Goal: Task Accomplishment & Management: Manage account settings

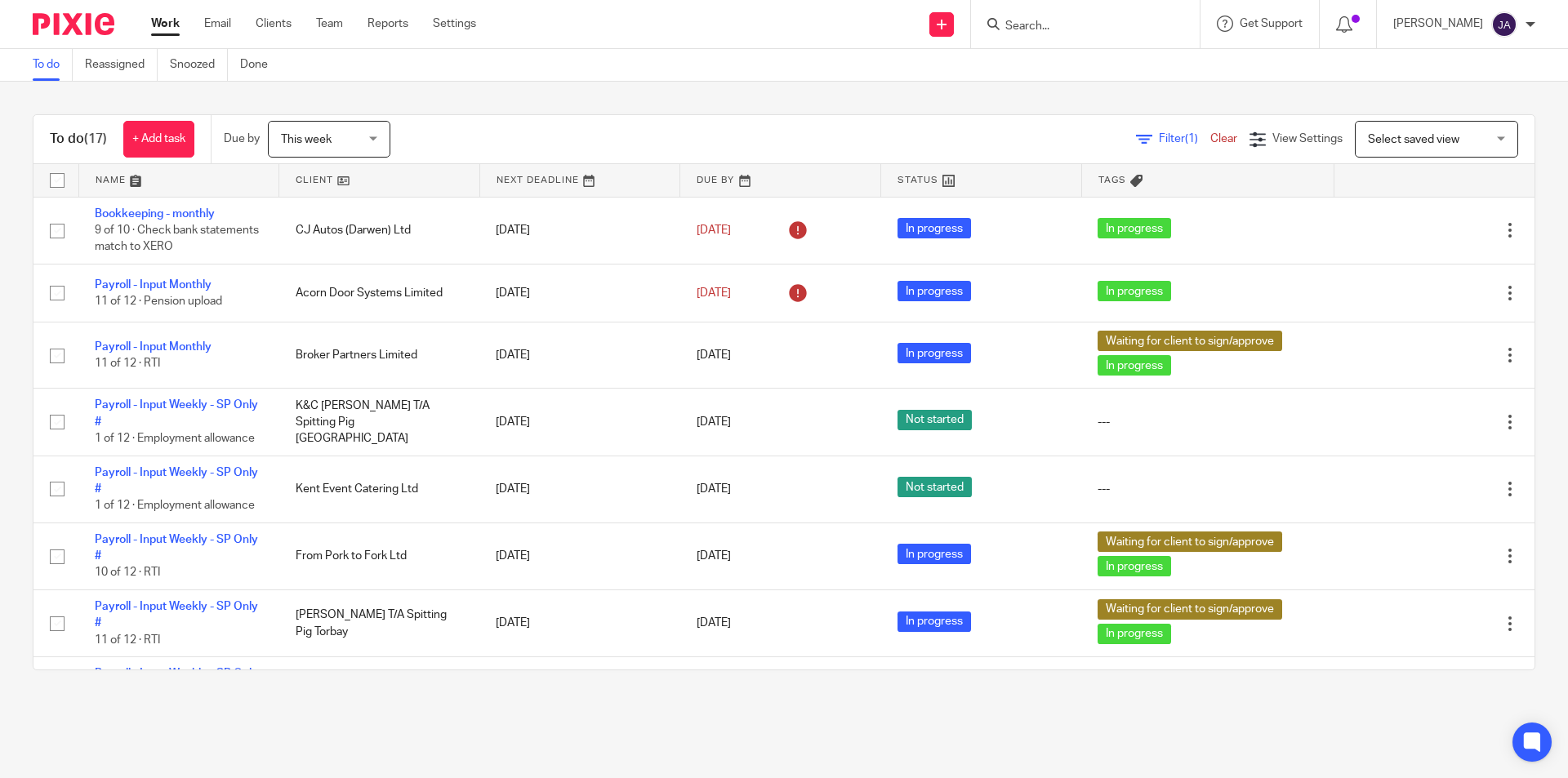
click at [320, 181] on link at bounding box center [380, 180] width 200 height 33
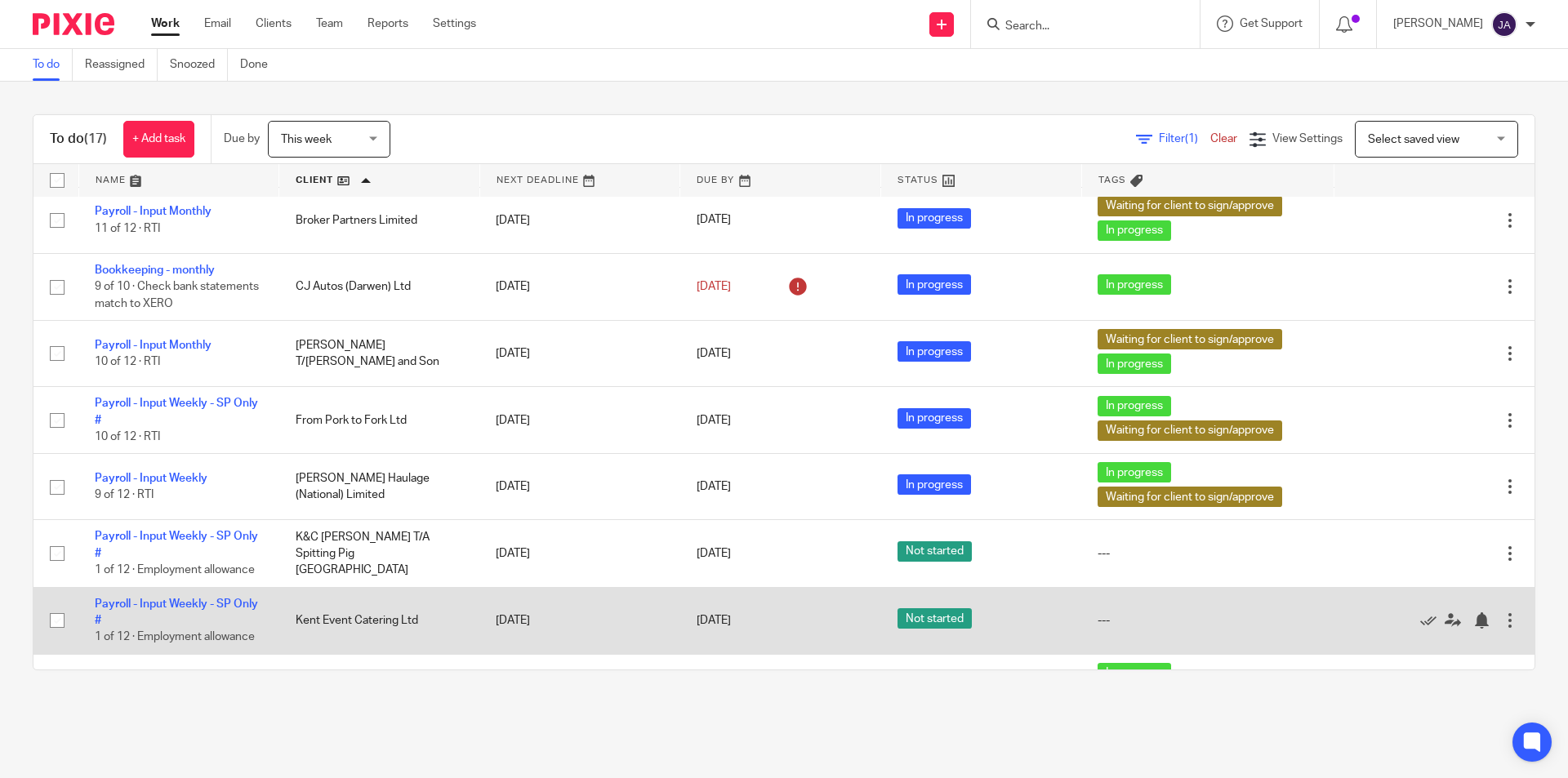
scroll to position [644, 0]
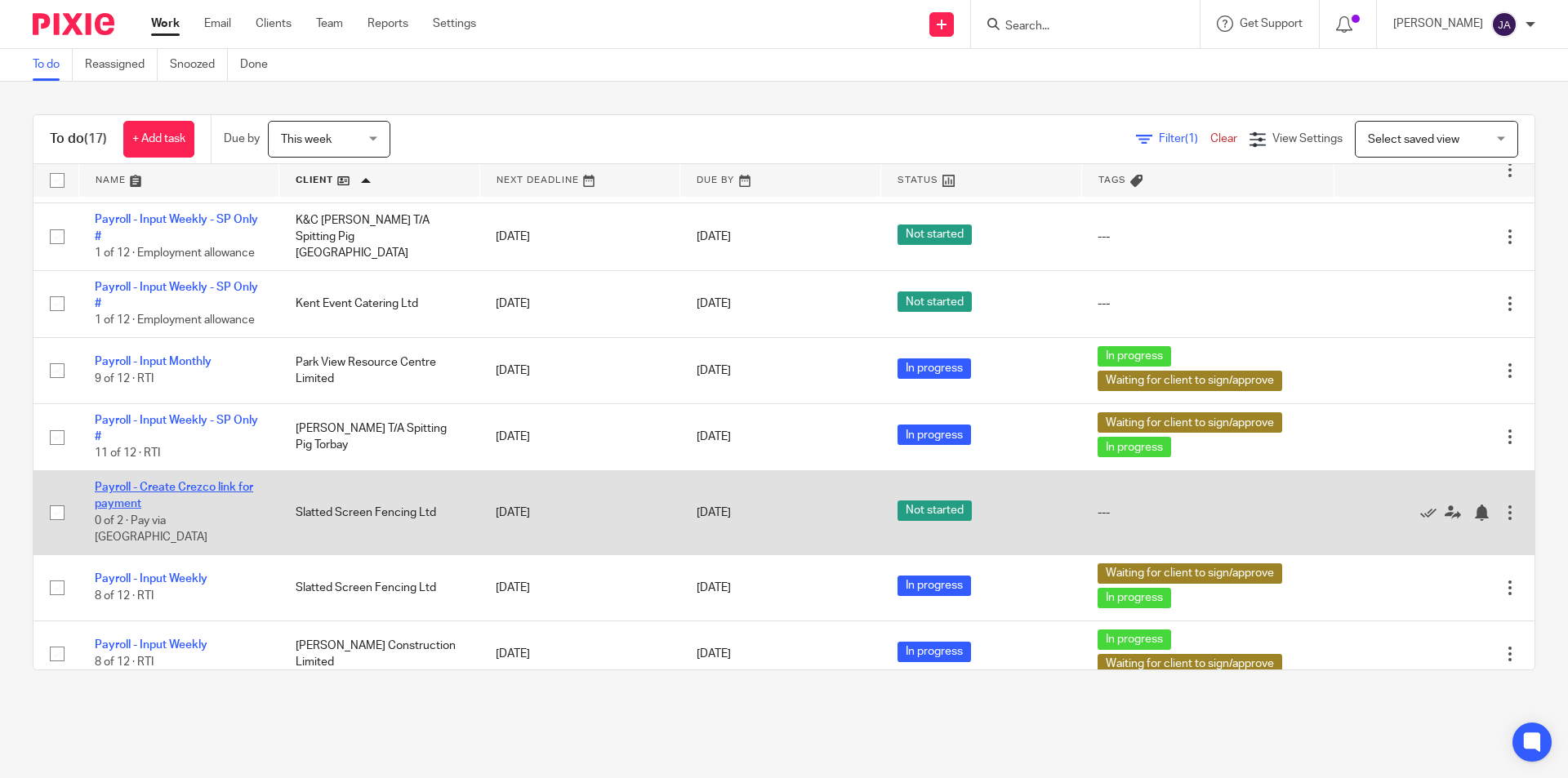
click at [137, 485] on link "Payroll - Create Crezco link for payment" at bounding box center [174, 496] width 158 height 28
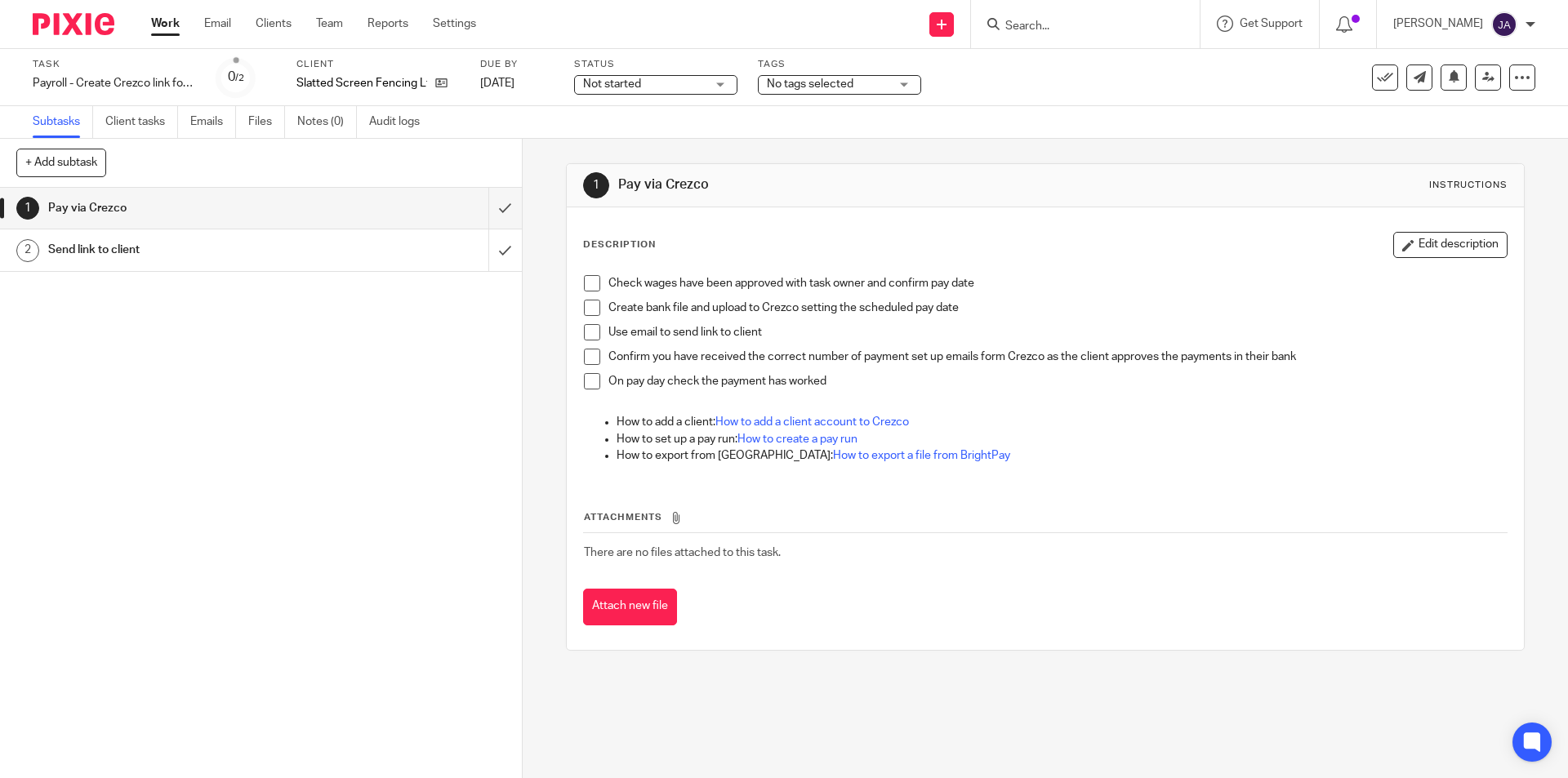
click at [615, 87] on span "Not started" at bounding box center [612, 84] width 58 height 11
click at [604, 142] on span "In progress" at bounding box center [614, 143] width 57 height 11
click at [800, 87] on span "No tags selected" at bounding box center [810, 84] width 87 height 11
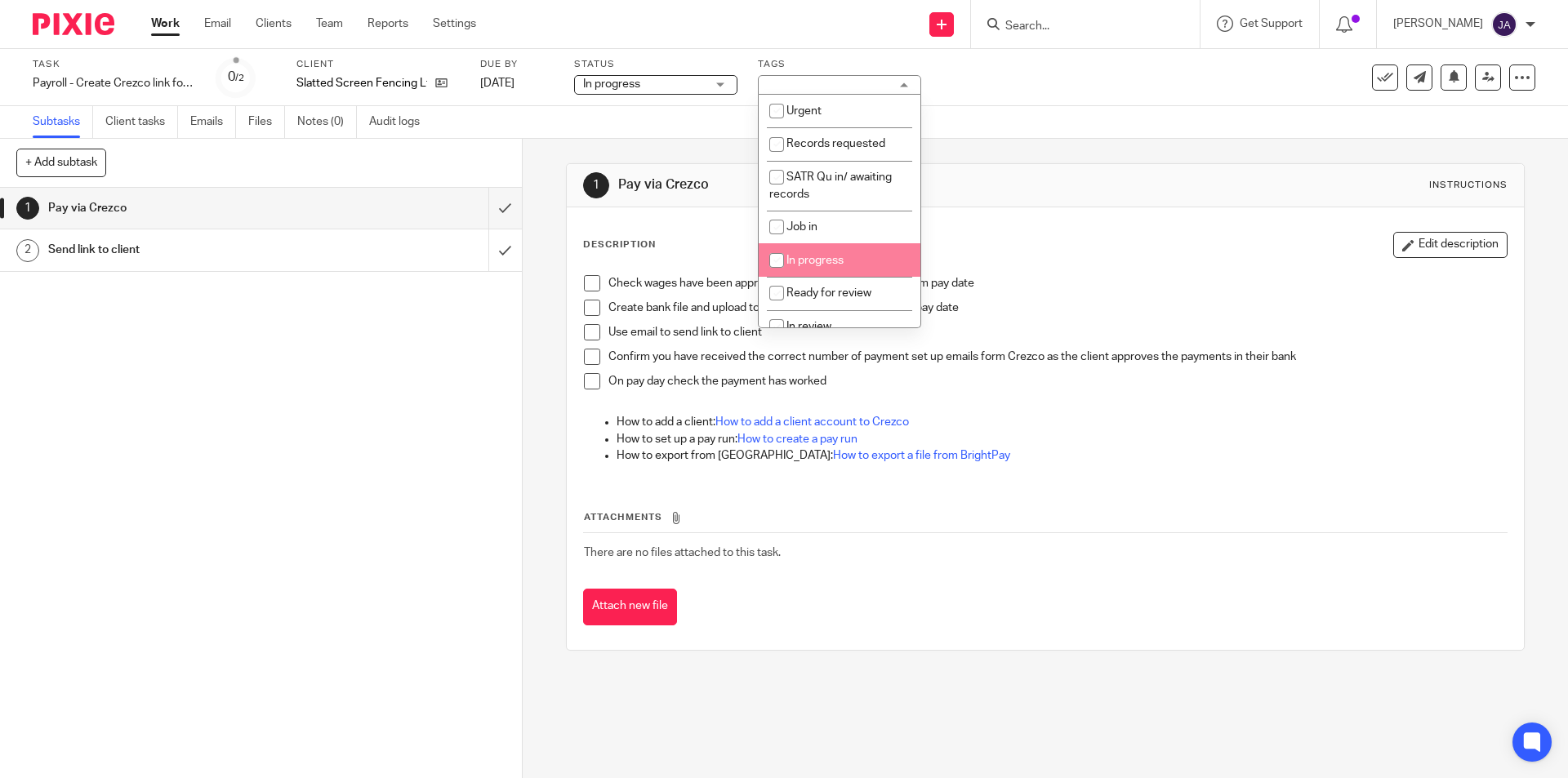
click at [836, 251] on li "In progress" at bounding box center [839, 260] width 162 height 34
checkbox input "true"
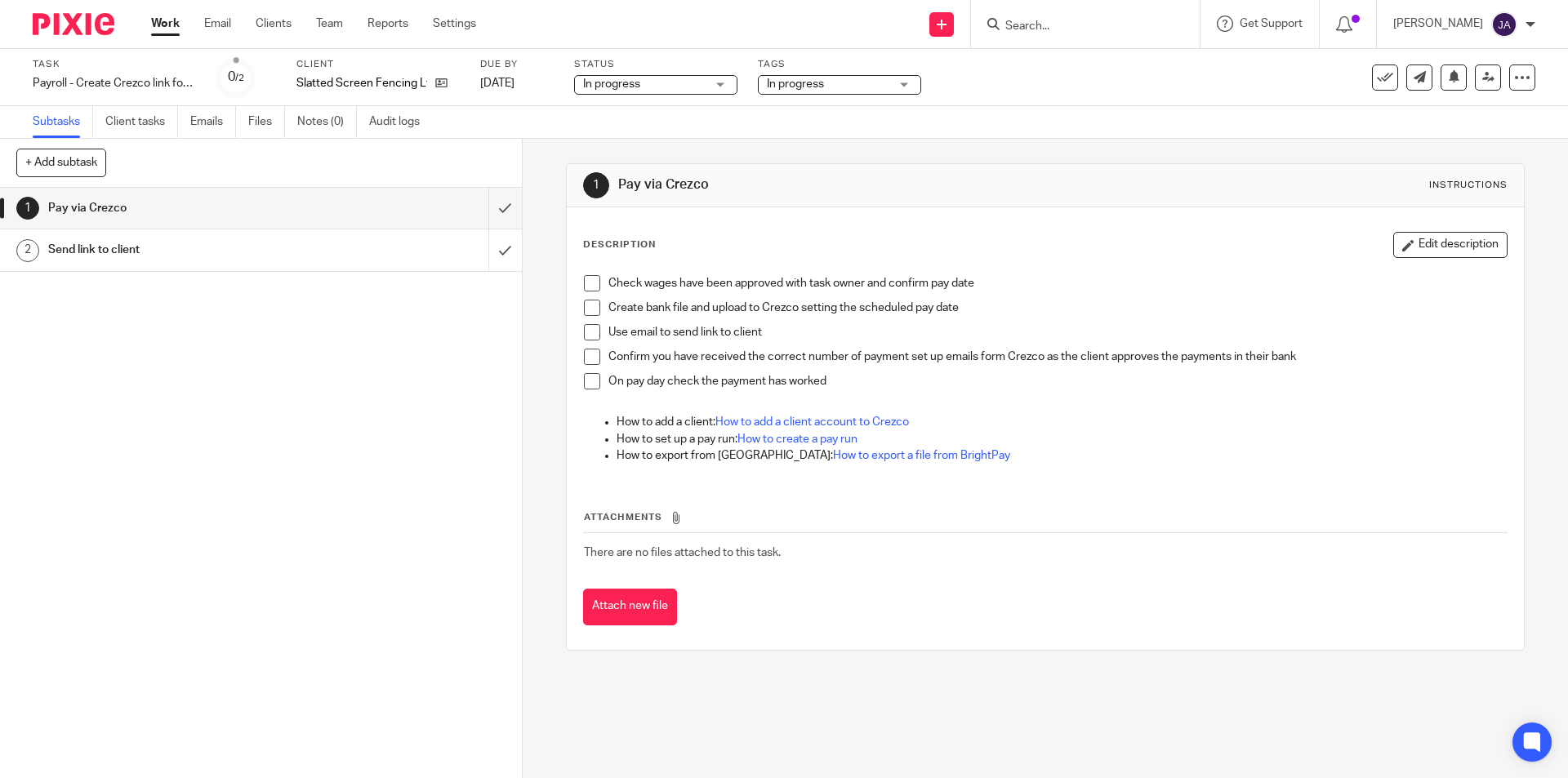
click at [351, 429] on div "1 Pay via [GEOGRAPHIC_DATA] 2 Send link to client" at bounding box center [261, 483] width 522 height 590
click at [584, 281] on span at bounding box center [592, 284] width 16 height 16
click at [586, 305] on span at bounding box center [592, 307] width 16 height 16
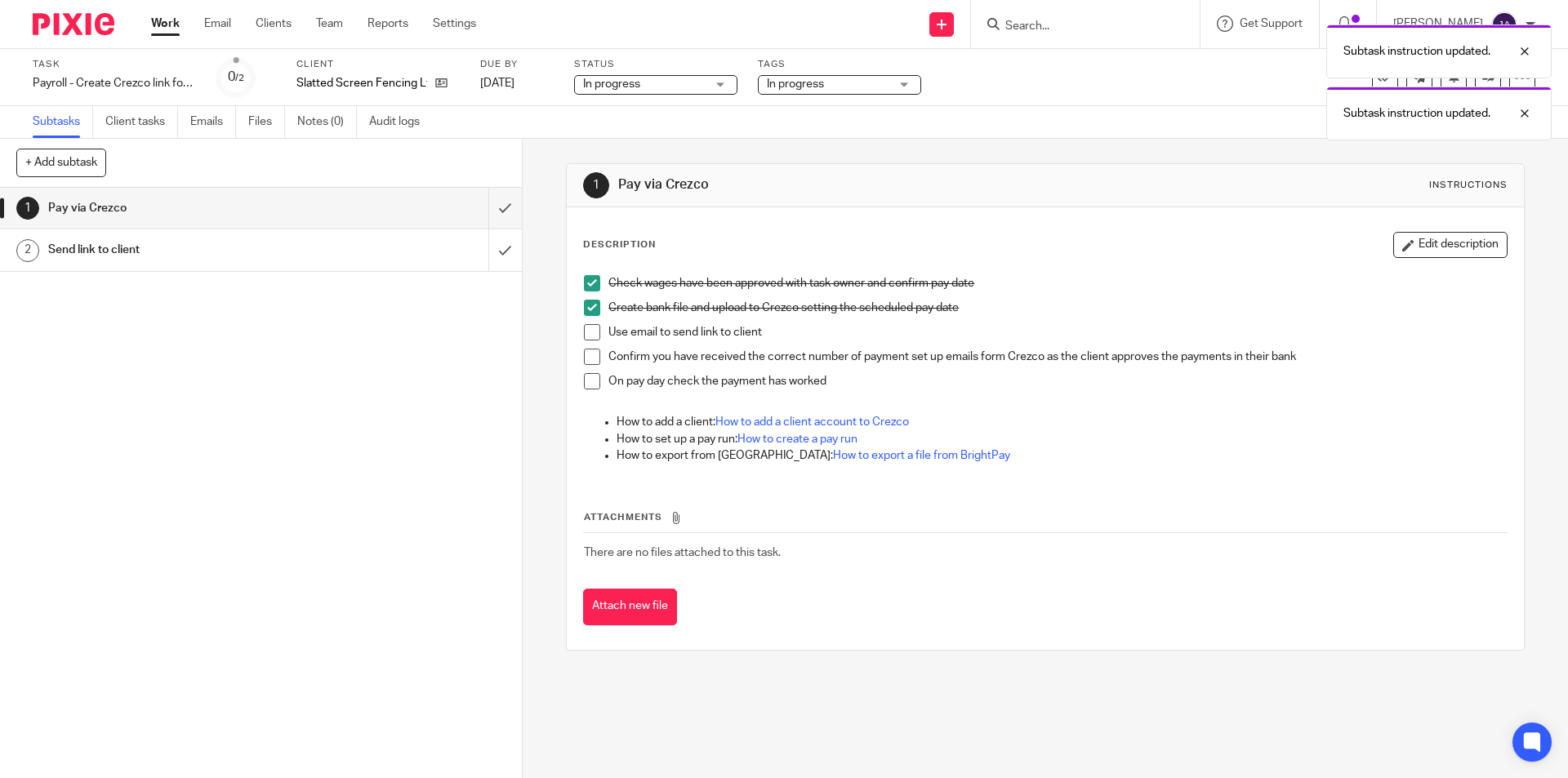
click at [590, 334] on span at bounding box center [592, 332] width 16 height 16
click at [339, 248] on div "Send link to client" at bounding box center [260, 250] width 424 height 25
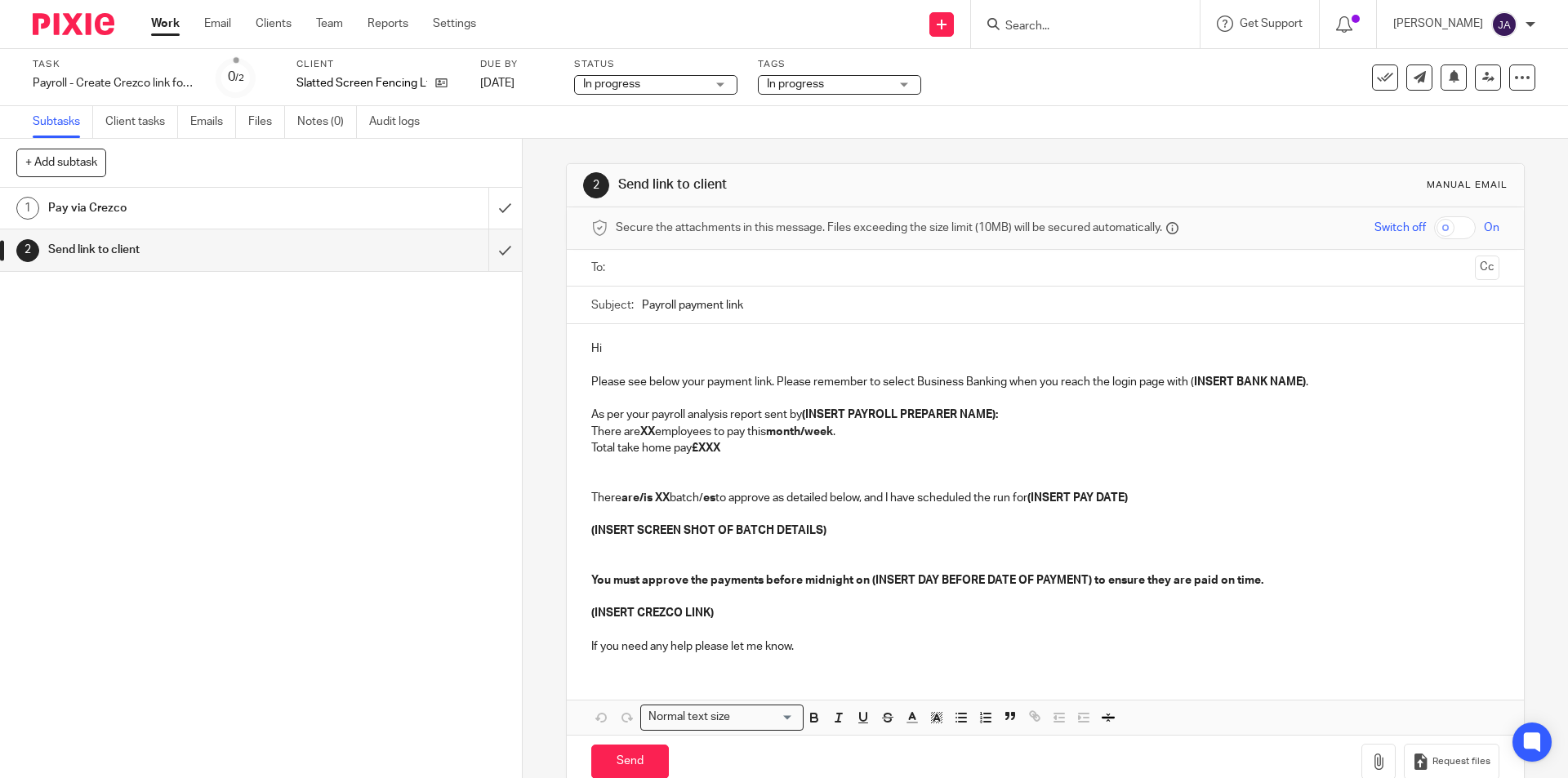
click at [662, 268] on input "text" at bounding box center [1045, 268] width 846 height 19
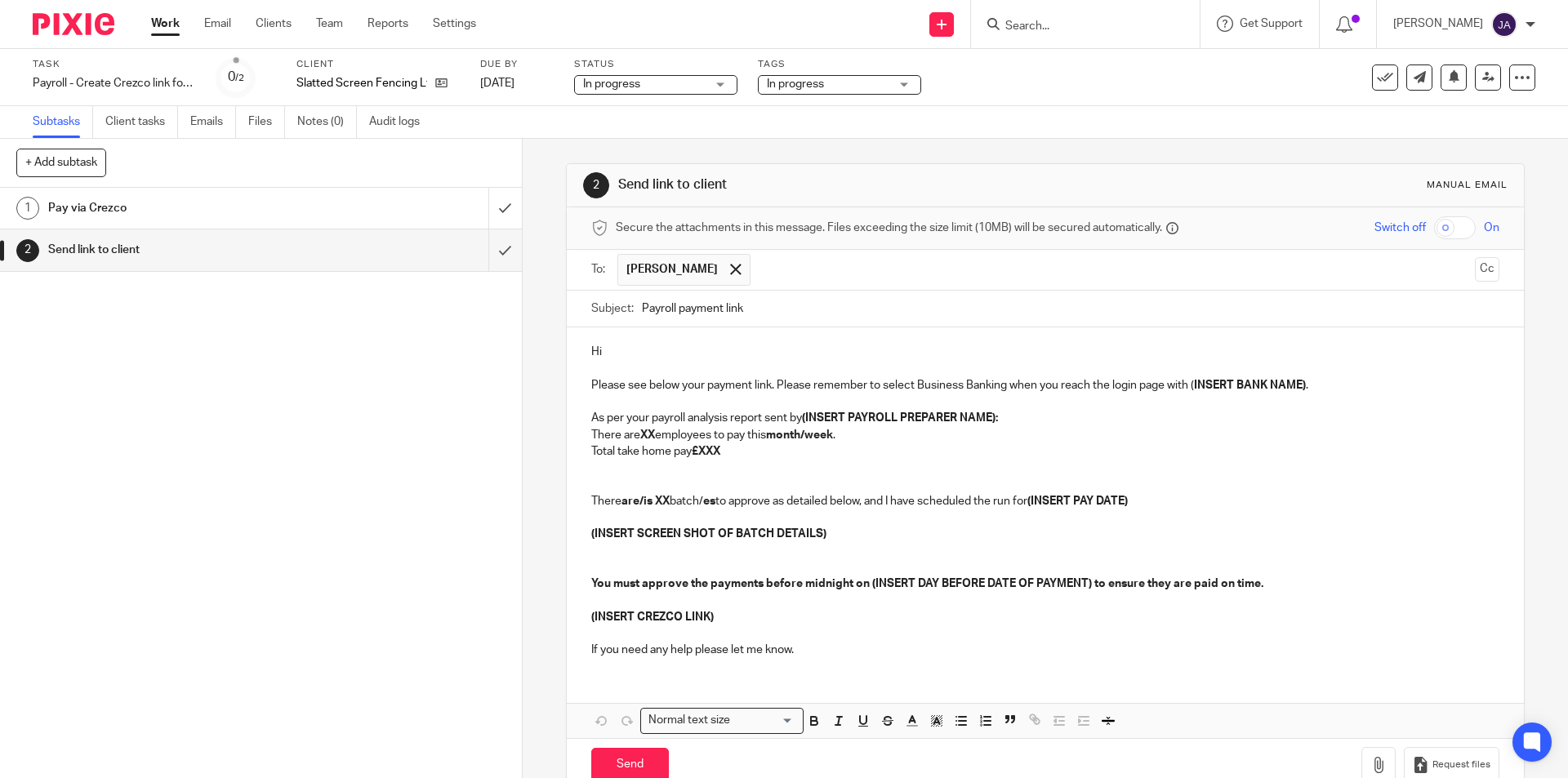
click at [642, 306] on input "Payroll payment link" at bounding box center [1070, 309] width 857 height 37
paste input "Week 18 Link Slatted S.Fencing"
drag, startPoint x: 688, startPoint y: 309, endPoint x: 681, endPoint y: 315, distance: 9.2
click at [686, 309] on input "Week 18 Link Slatted S.Fencing Payroll payment link" at bounding box center [1070, 309] width 857 height 37
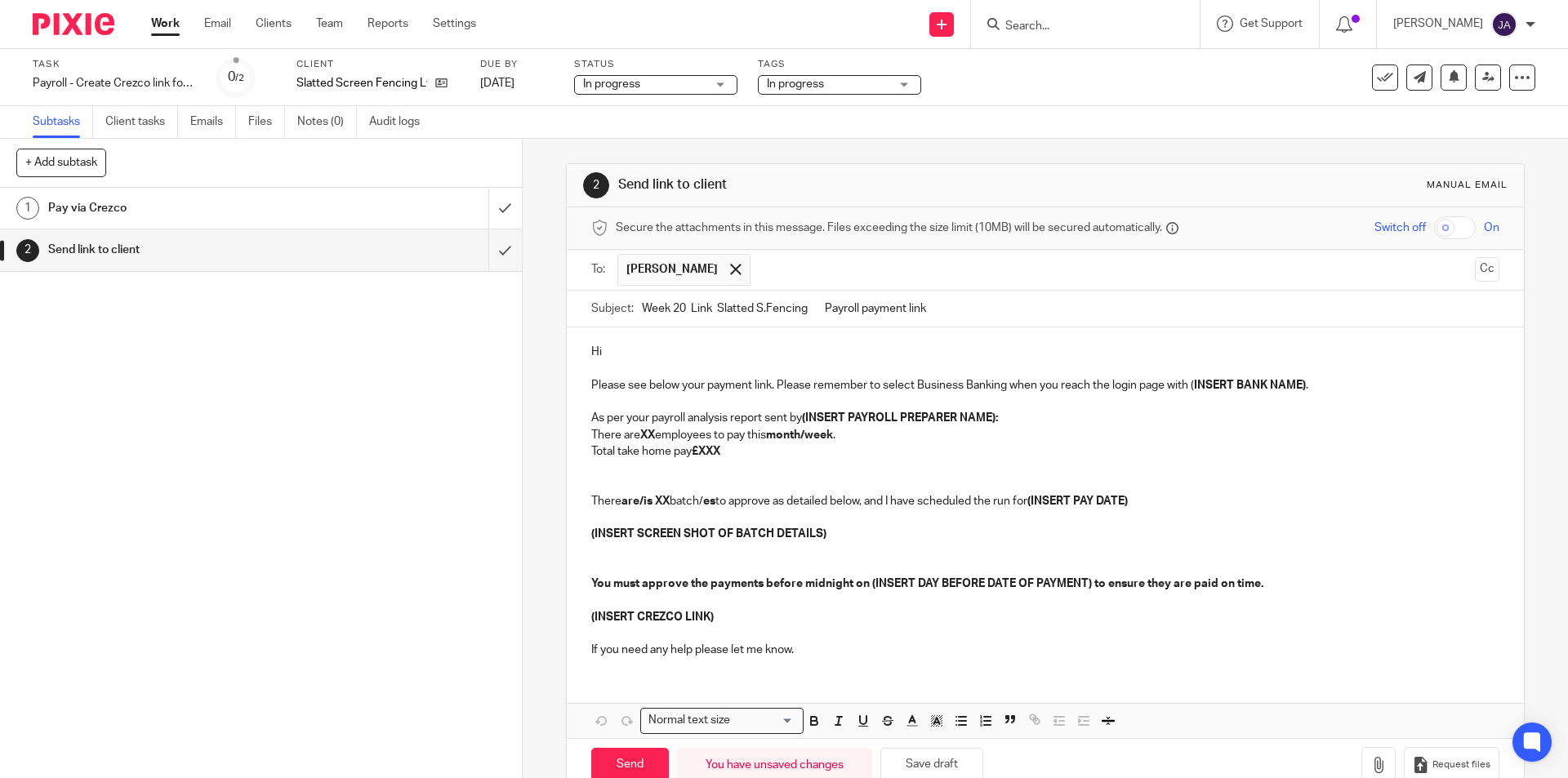
type input "Week 20 Link Slatted S.Fencing Payroll payment link"
click at [684, 345] on p "Hi" at bounding box center [1045, 352] width 907 height 16
drag, startPoint x: 722, startPoint y: 354, endPoint x: 742, endPoint y: 353, distance: 20.0
click at [725, 353] on p "Hello Adela," at bounding box center [1045, 352] width 907 height 16
drag, startPoint x: 1336, startPoint y: 387, endPoint x: 1190, endPoint y: 384, distance: 146.0
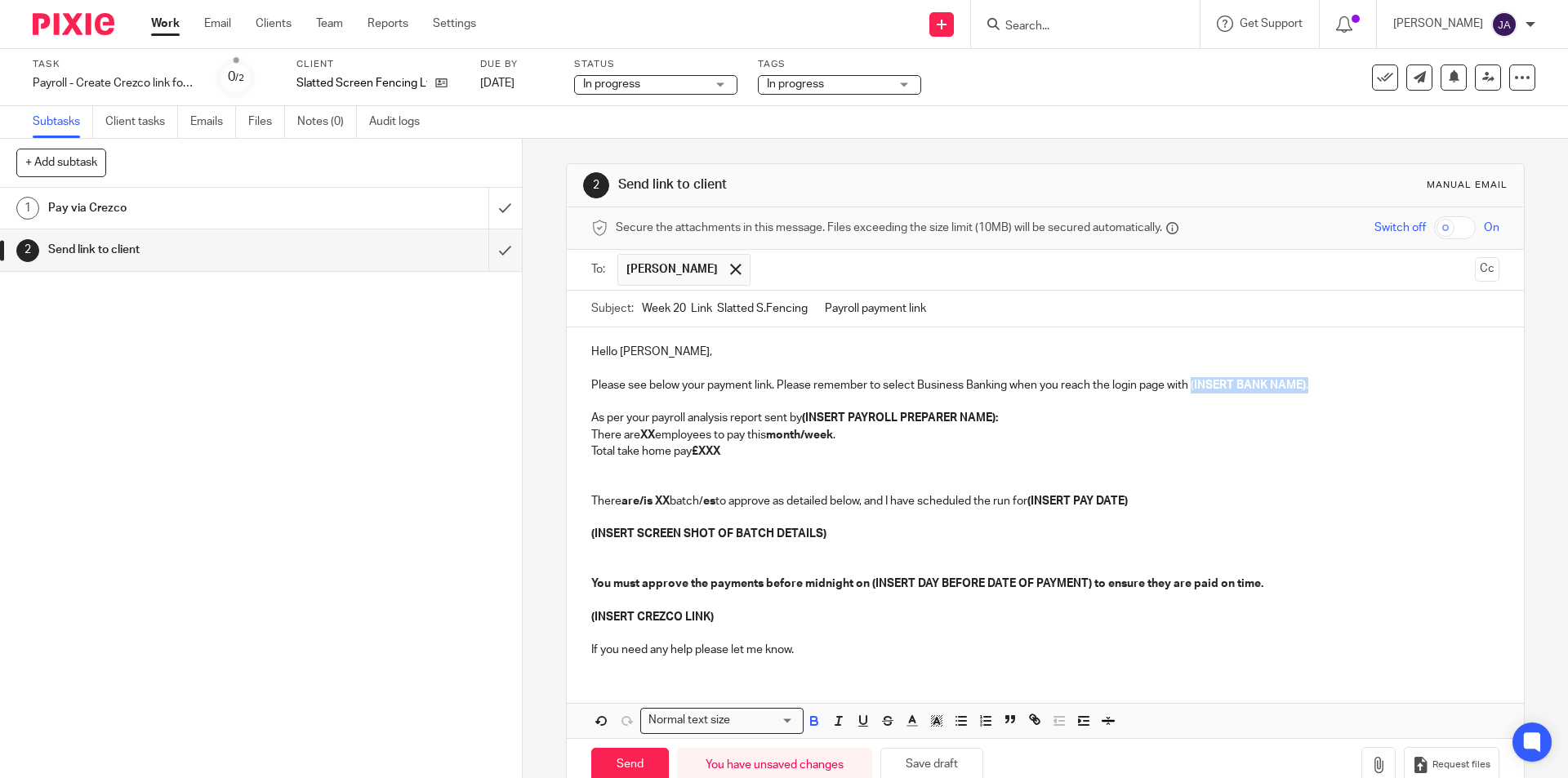
click at [1190, 384] on p "Please see below your payment link. Please remember to select Business Banking …" at bounding box center [1045, 385] width 907 height 16
drag, startPoint x: 1279, startPoint y: 390, endPoint x: 1192, endPoint y: 387, distance: 87.1
click at [1192, 387] on p "Please see below your payment link. Please remember to select Business Banking …" at bounding box center [1045, 385] width 907 height 16
click at [811, 717] on icon "button" at bounding box center [814, 718] width 6 height 4
click at [832, 721] on icon "button" at bounding box center [839, 721] width 15 height 15
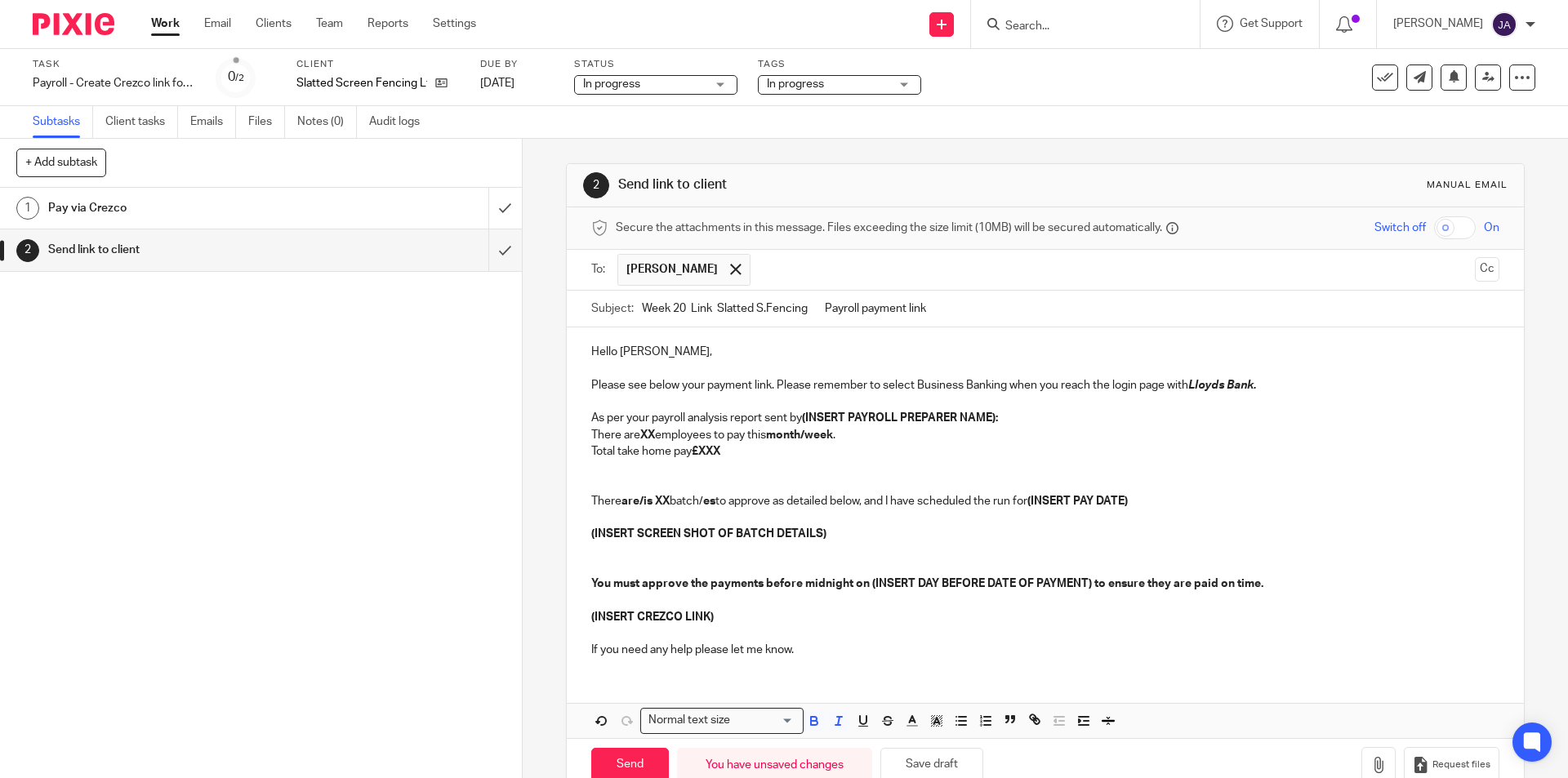
click at [937, 434] on p "There are XX employees to pay this month/week ." at bounding box center [1045, 435] width 907 height 16
drag, startPoint x: 1011, startPoint y: 421, endPoint x: 805, endPoint y: 412, distance: 206.2
click at [805, 412] on p "As per your payroll analysis report sent by (INSERT PAYROLL PREPARER NAME):" at bounding box center [1045, 418] width 907 height 16
click at [654, 436] on strong "XX" at bounding box center [648, 435] width 15 height 11
drag, startPoint x: 791, startPoint y: 453, endPoint x: 798, endPoint y: 447, distance: 9.2
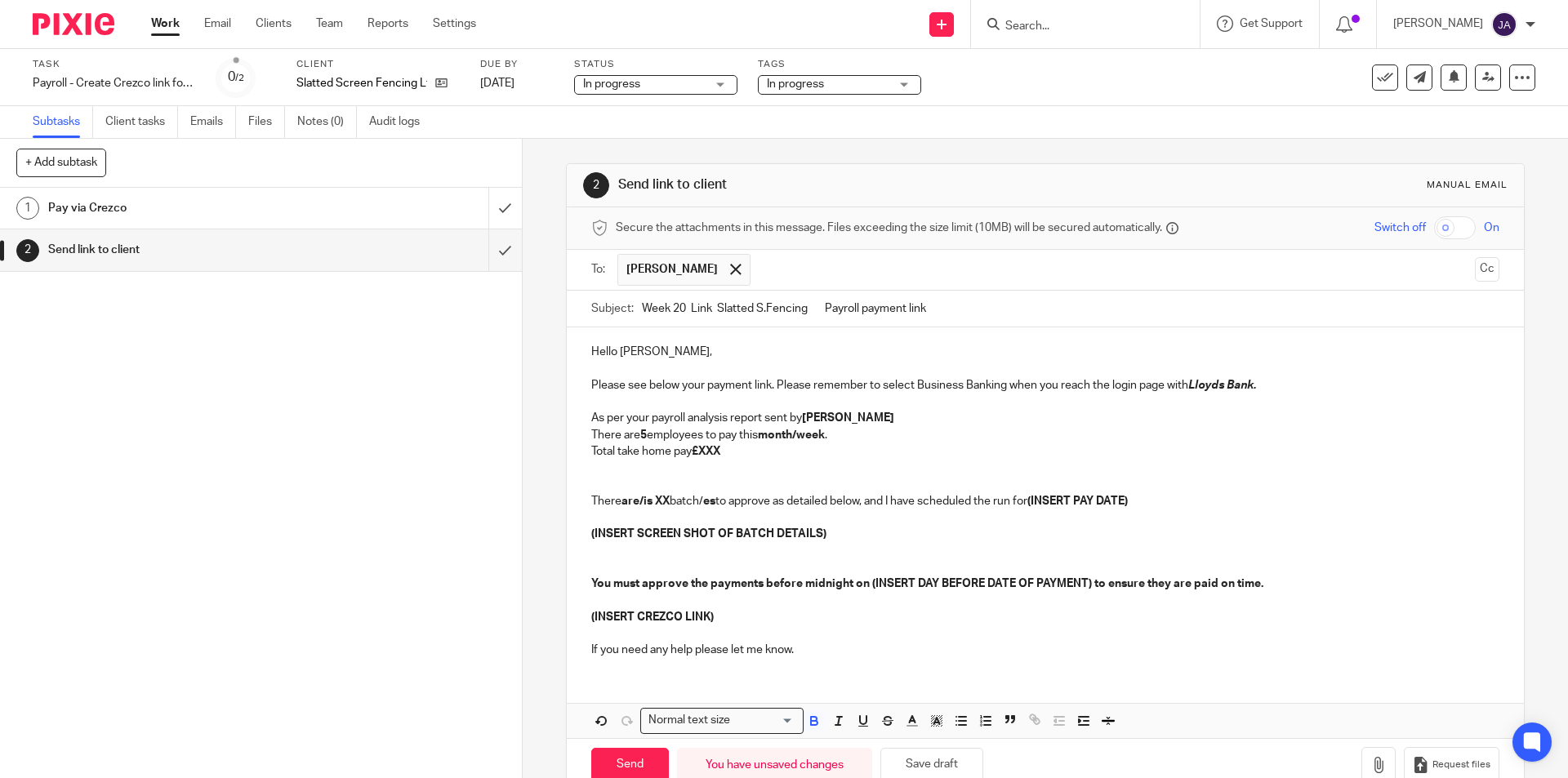
click at [792, 451] on p "Total take home pay £XXX" at bounding box center [1045, 452] width 907 height 16
click at [798, 436] on strong "month/week" at bounding box center [791, 435] width 67 height 11
click at [797, 438] on strong "month/week" at bounding box center [791, 435] width 67 height 11
click at [800, 438] on strong "month/week" at bounding box center [791, 435] width 67 height 11
click at [786, 438] on strong "week" at bounding box center [772, 435] width 29 height 11
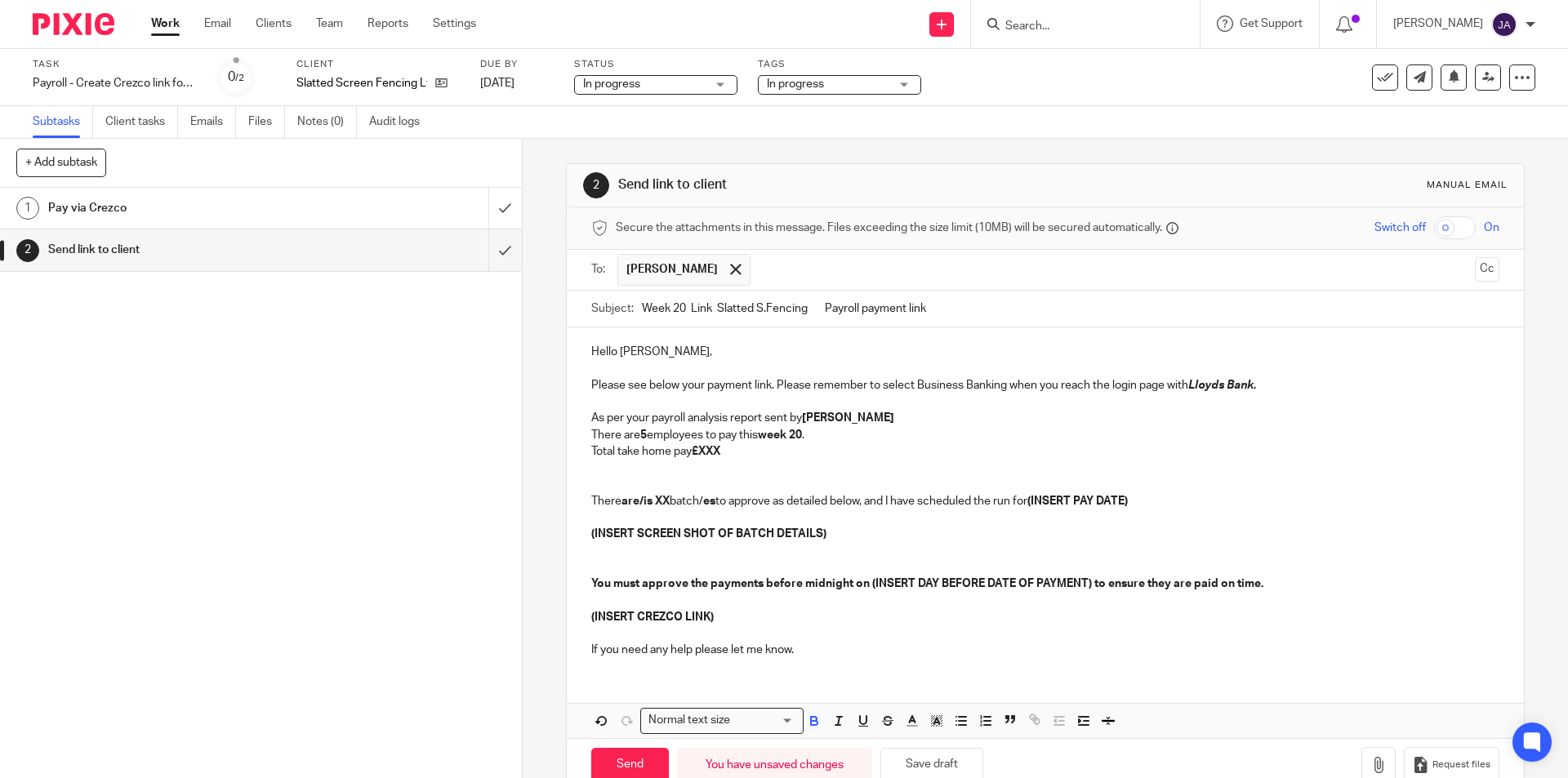
click at [782, 452] on p "Total take home pay £XXX" at bounding box center [1045, 452] width 907 height 16
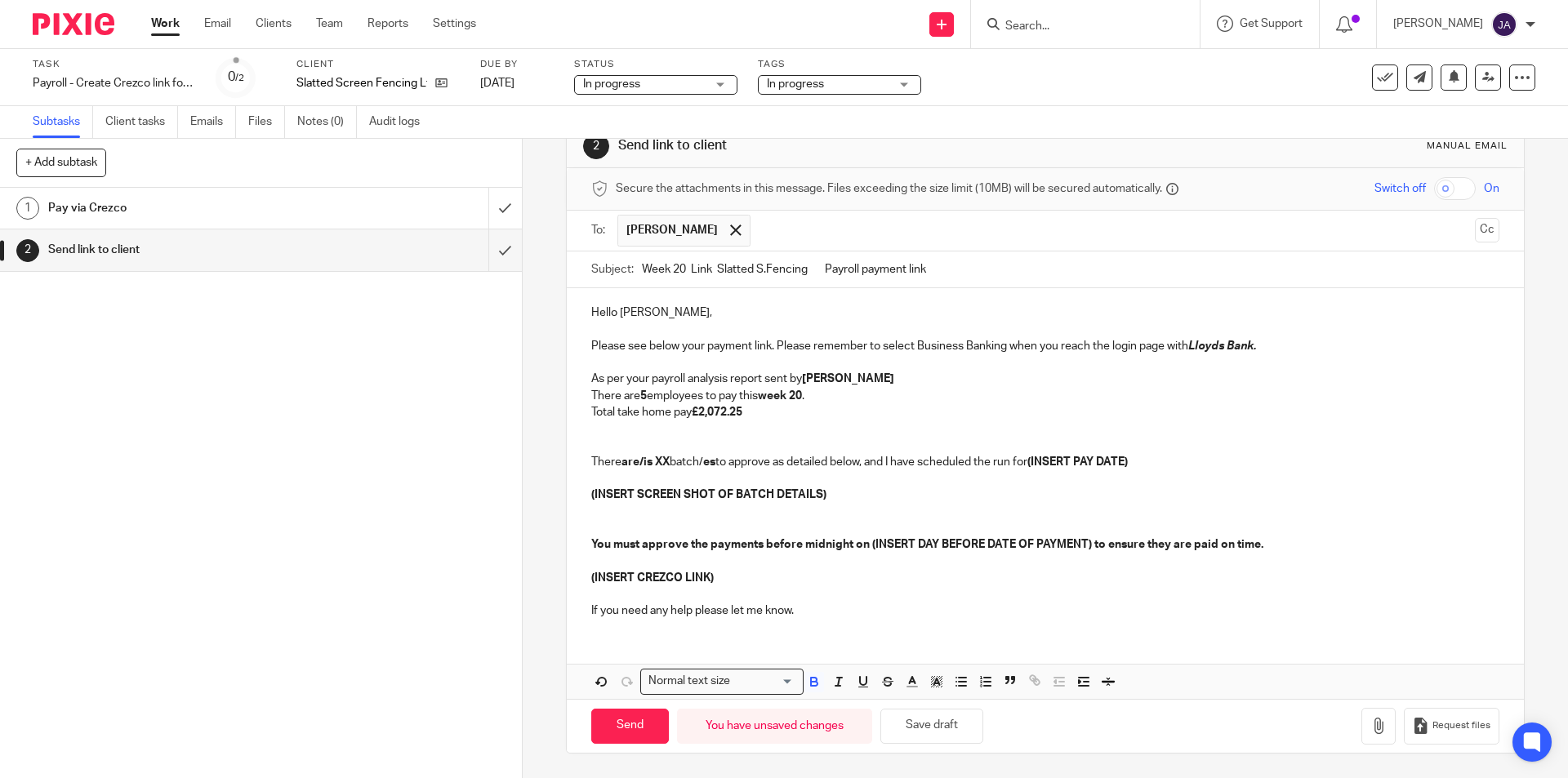
click at [636, 463] on strong "are/is" at bounding box center [637, 462] width 31 height 11
click at [645, 465] on strong "XX" at bounding box center [640, 462] width 15 height 11
click at [705, 461] on p "There is ONE batch/ es to approve as detailed below, and I have scheduled the r…" at bounding box center [1045, 462] width 907 height 16
drag, startPoint x: 1124, startPoint y: 463, endPoint x: 1008, endPoint y: 466, distance: 116.0
click at [1008, 466] on p "There is ONE batch to approve as detailed below, and I have scheduled the run f…" at bounding box center [1045, 462] width 907 height 16
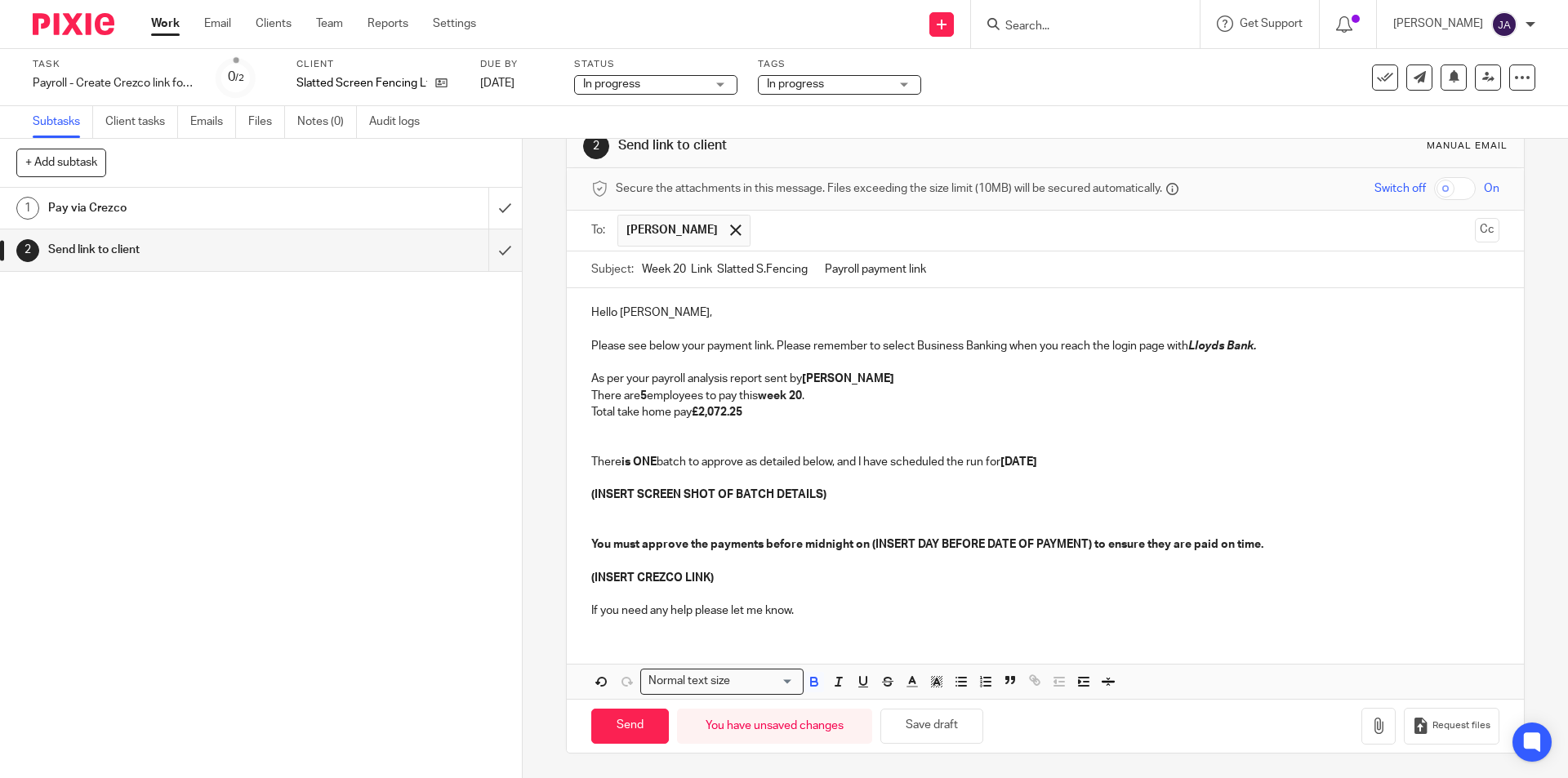
click at [873, 502] on p "(INSERT SCREEN SHOT OF BATCH DETAILS)" at bounding box center [1045, 494] width 907 height 16
drag, startPoint x: 808, startPoint y: 480, endPoint x: 831, endPoint y: 492, distance: 25.9
click at [809, 480] on p at bounding box center [1045, 479] width 907 height 16
drag, startPoint x: 850, startPoint y: 498, endPoint x: 572, endPoint y: 499, distance: 278.0
click at [572, 499] on div "Hello Adela, Please see below your payment link. Please remember to select Busi…" at bounding box center [1045, 460] width 956 height 343
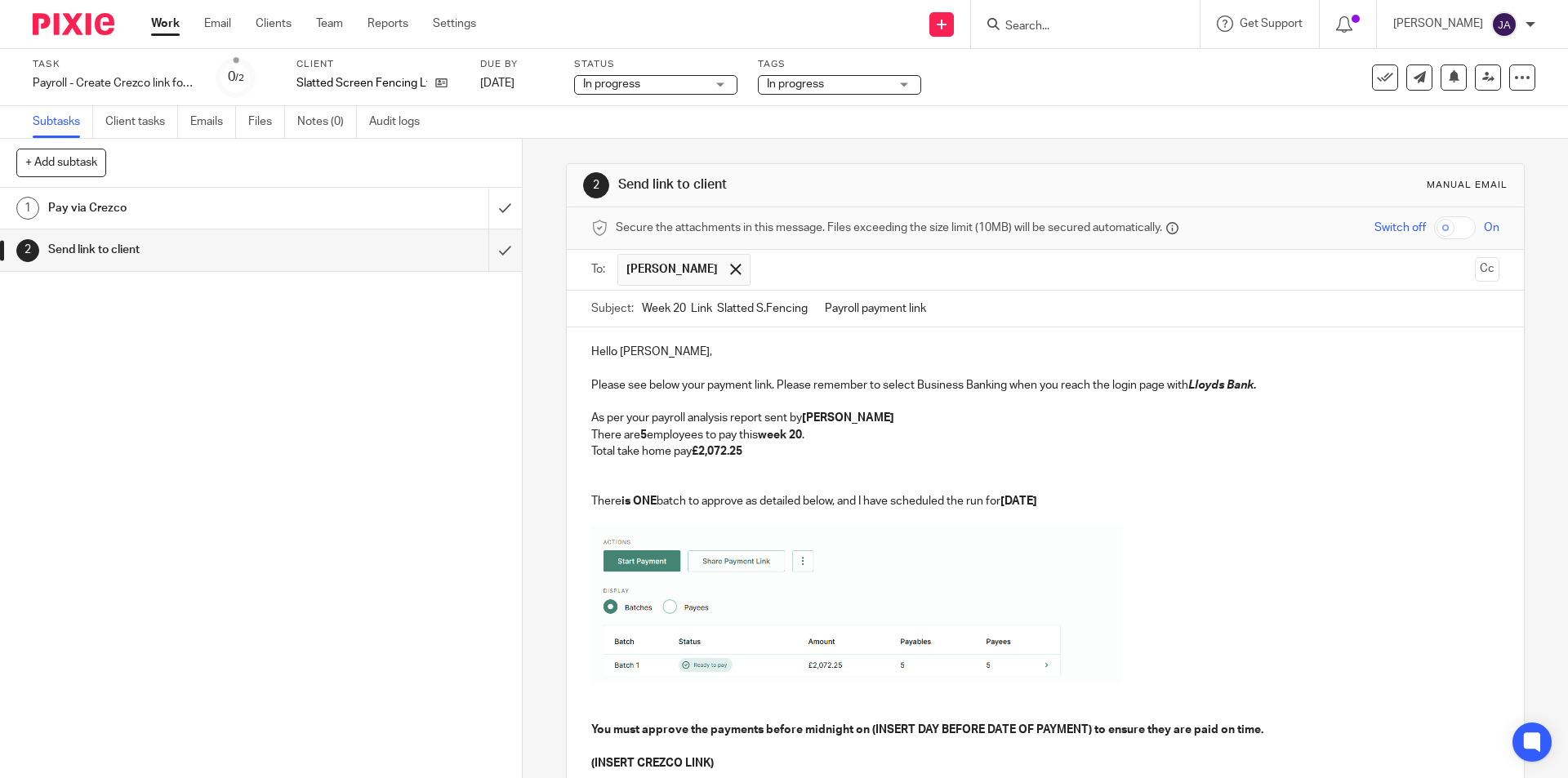
scroll to position [185, 0]
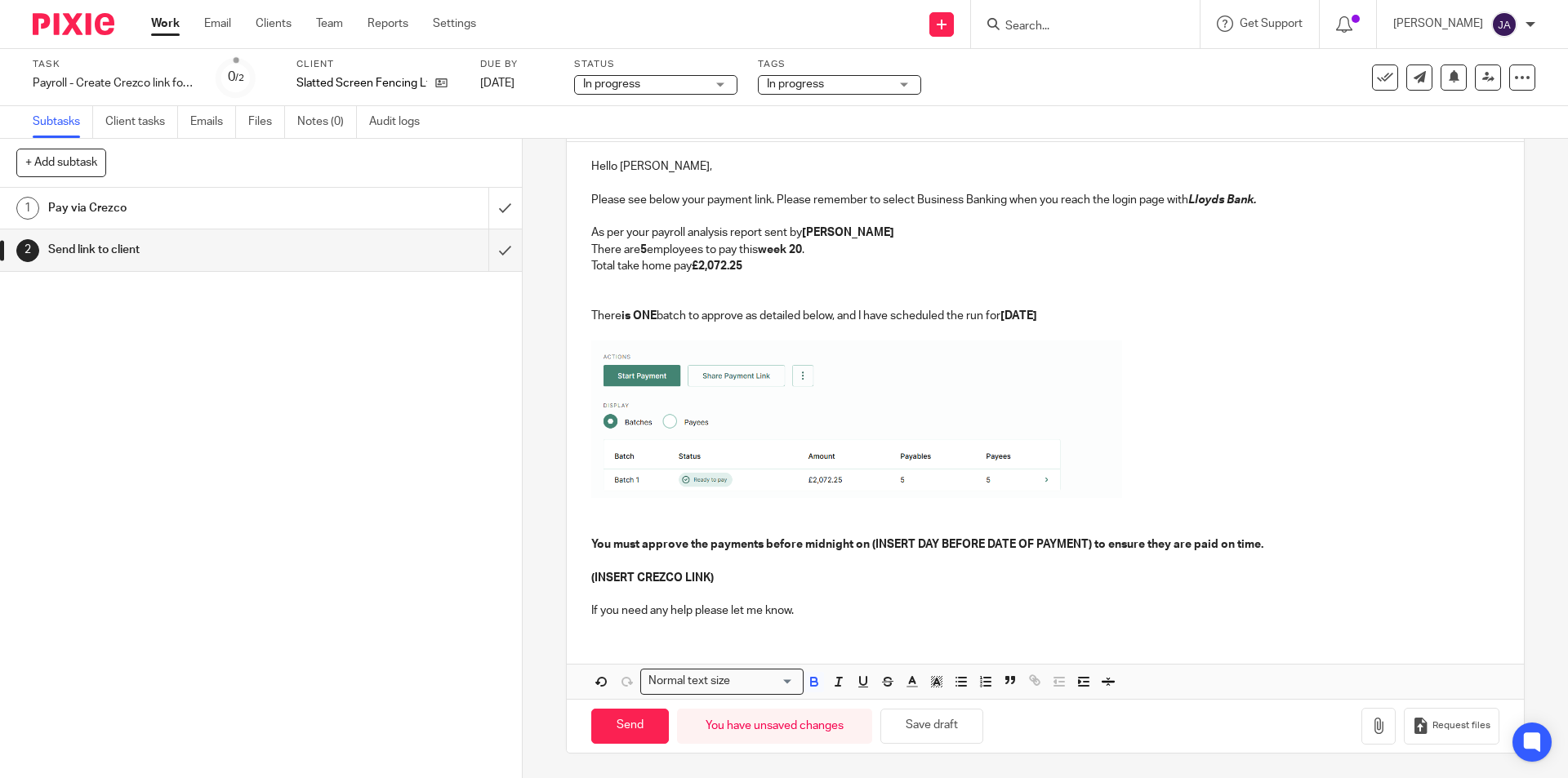
click at [1087, 545] on strong "You must approve the payments before midnight on (INSERT DAY BEFORE DATE OF PAY…" at bounding box center [928, 544] width 672 height 11
click at [897, 594] on p at bounding box center [1045, 594] width 907 height 16
click at [759, 579] on p "(INSERT CREZCO LINK)" at bounding box center [1045, 578] width 907 height 16
drag, startPoint x: 737, startPoint y: 571, endPoint x: 545, endPoint y: 580, distance: 192.2
click at [545, 580] on div "2 Send link to client Manual email Secure the attachments in this message. File…" at bounding box center [1045, 458] width 1046 height 639
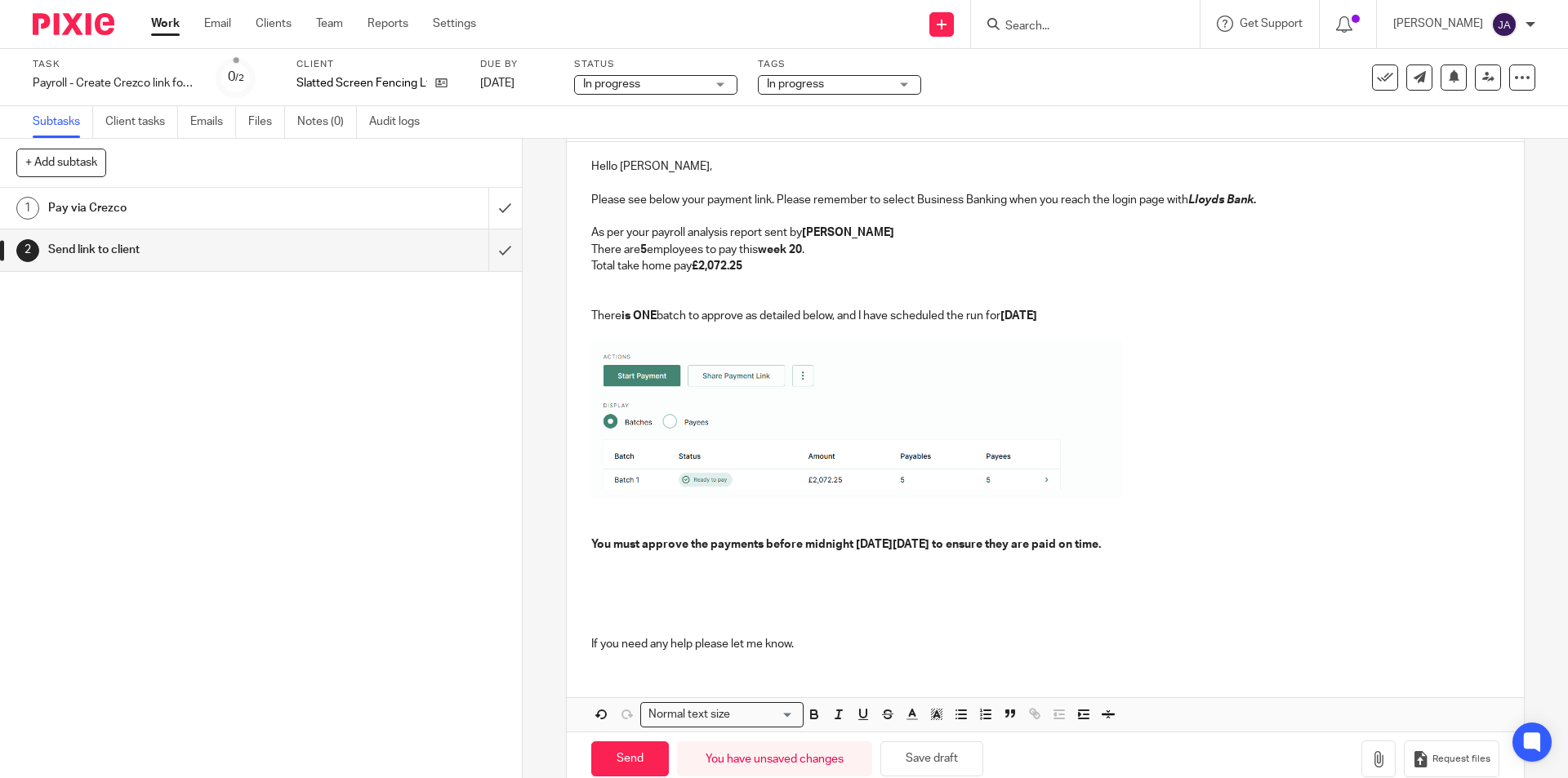
click at [636, 595] on p at bounding box center [1045, 594] width 907 height 16
drag, startPoint x: 810, startPoint y: 647, endPoint x: 574, endPoint y: 649, distance: 236.0
click at [574, 649] on div "Hello Adela, Please see below your payment link. Please remember to select Busi…" at bounding box center [1045, 403] width 956 height 522
click at [795, 713] on div "Loading..." at bounding box center [799, 712] width 7 height 20
click at [811, 712] on icon "button" at bounding box center [814, 712] width 6 height 4
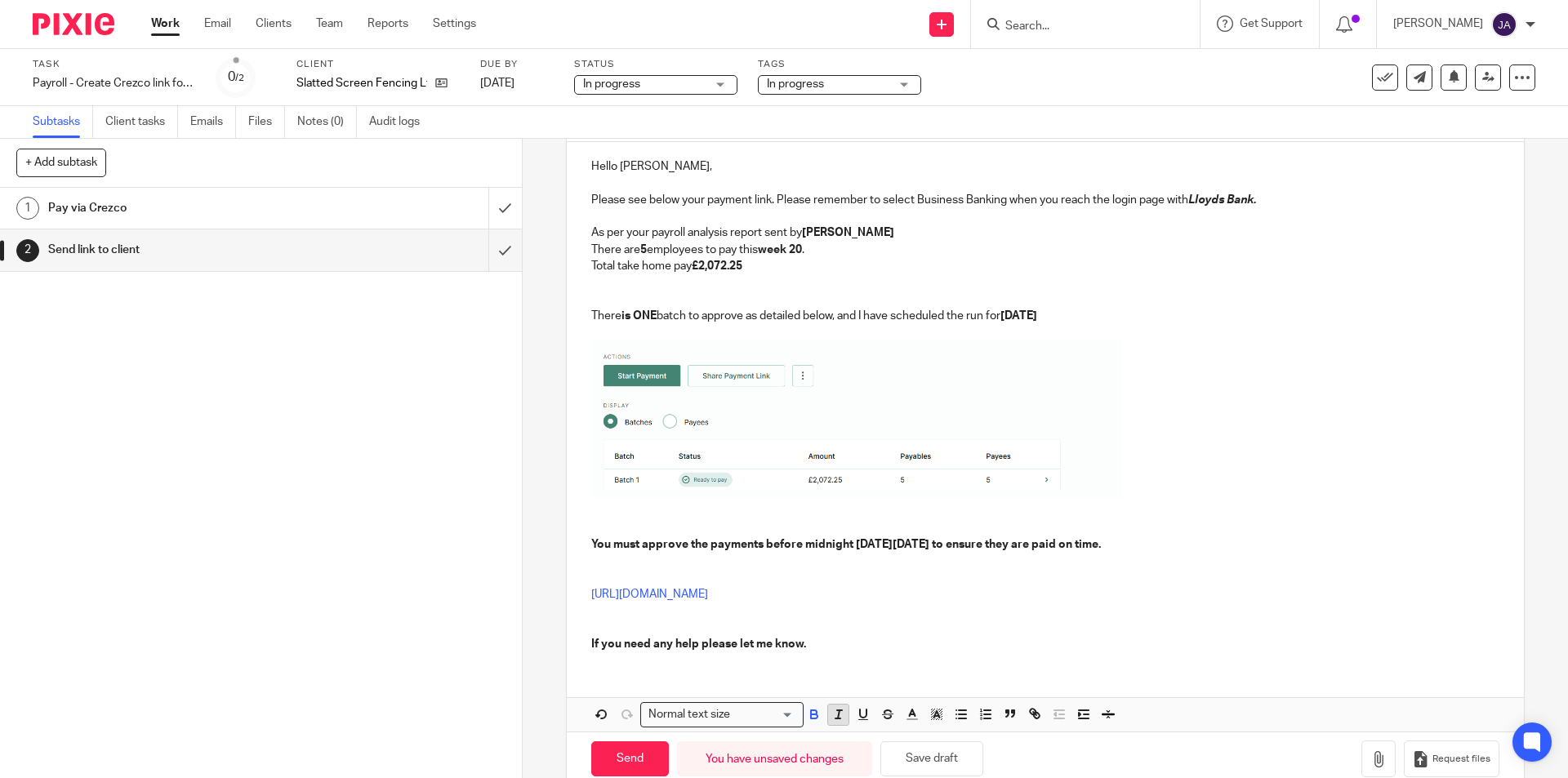
click at [829, 712] on button "button" at bounding box center [838, 714] width 21 height 20
click at [910, 662] on div "Hello Adela, Please see below your payment link. Please remember to select Busi…" at bounding box center [1045, 403] width 956 height 522
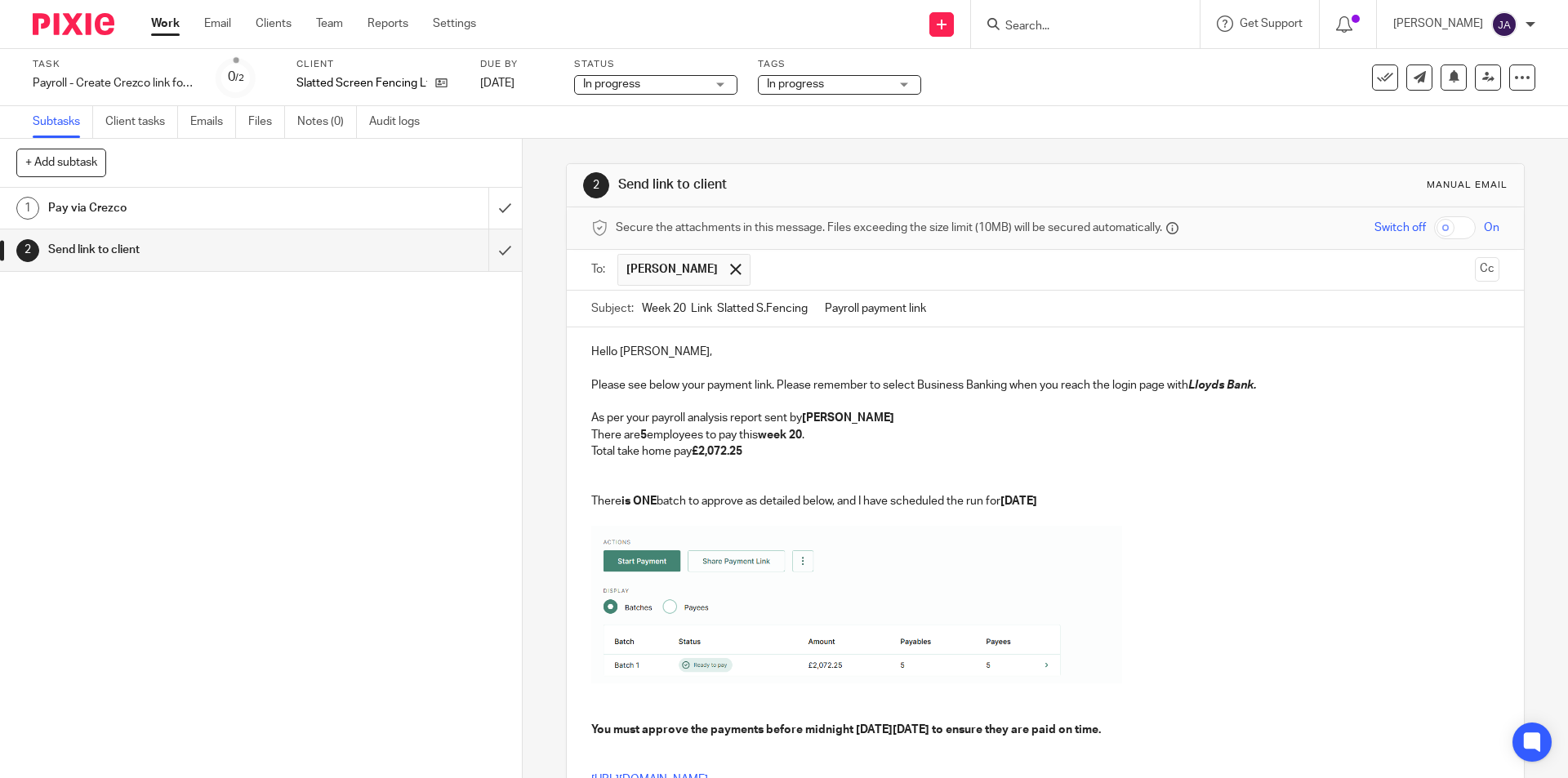
click at [279, 713] on div "1 Pay via Crezco 2 Send link to client" at bounding box center [261, 483] width 522 height 590
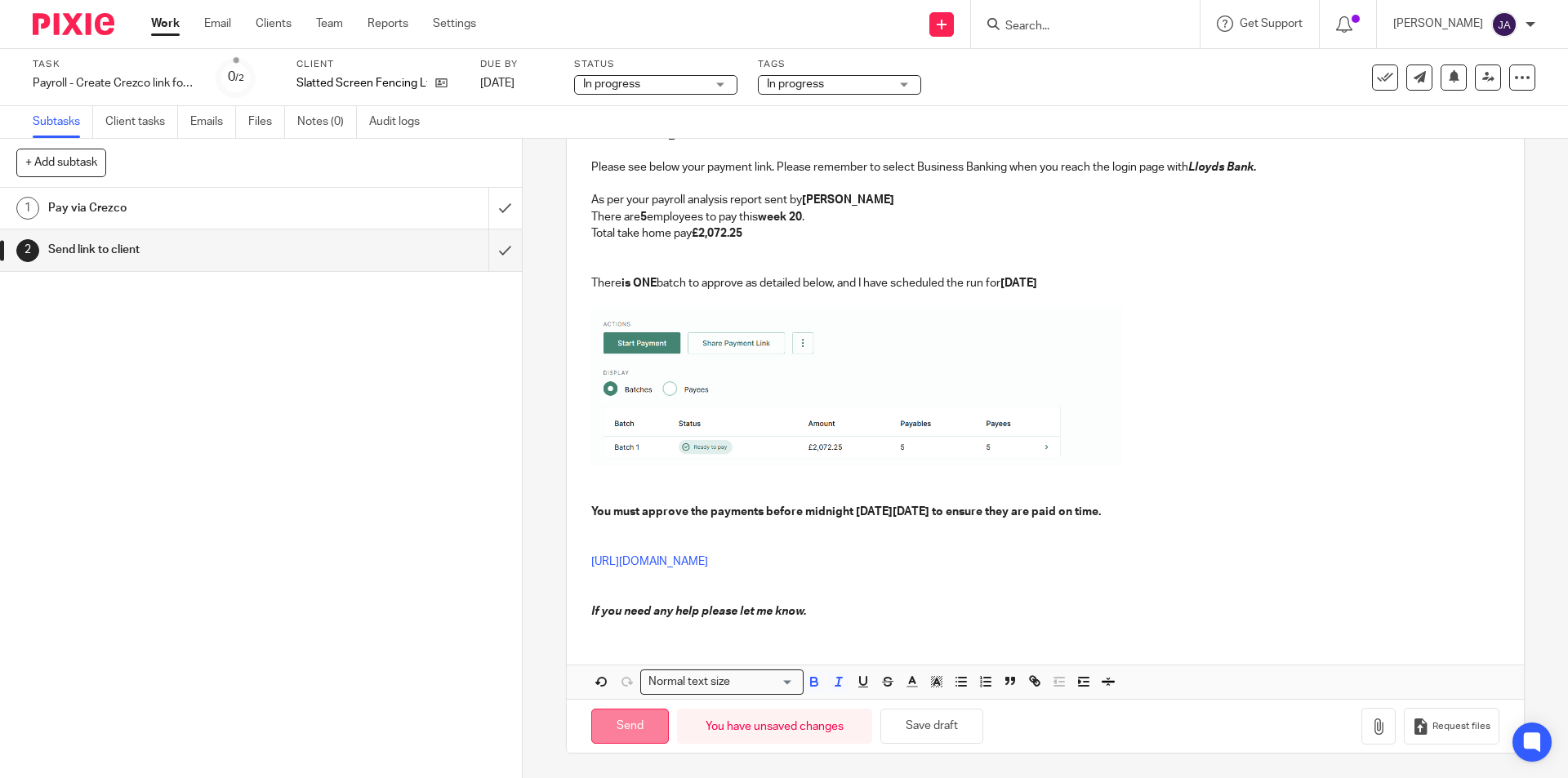
click at [616, 726] on input "Send" at bounding box center [630, 726] width 78 height 35
type input "Sent"
click at [295, 213] on h1 "Pay via Crezco" at bounding box center [189, 208] width 283 height 25
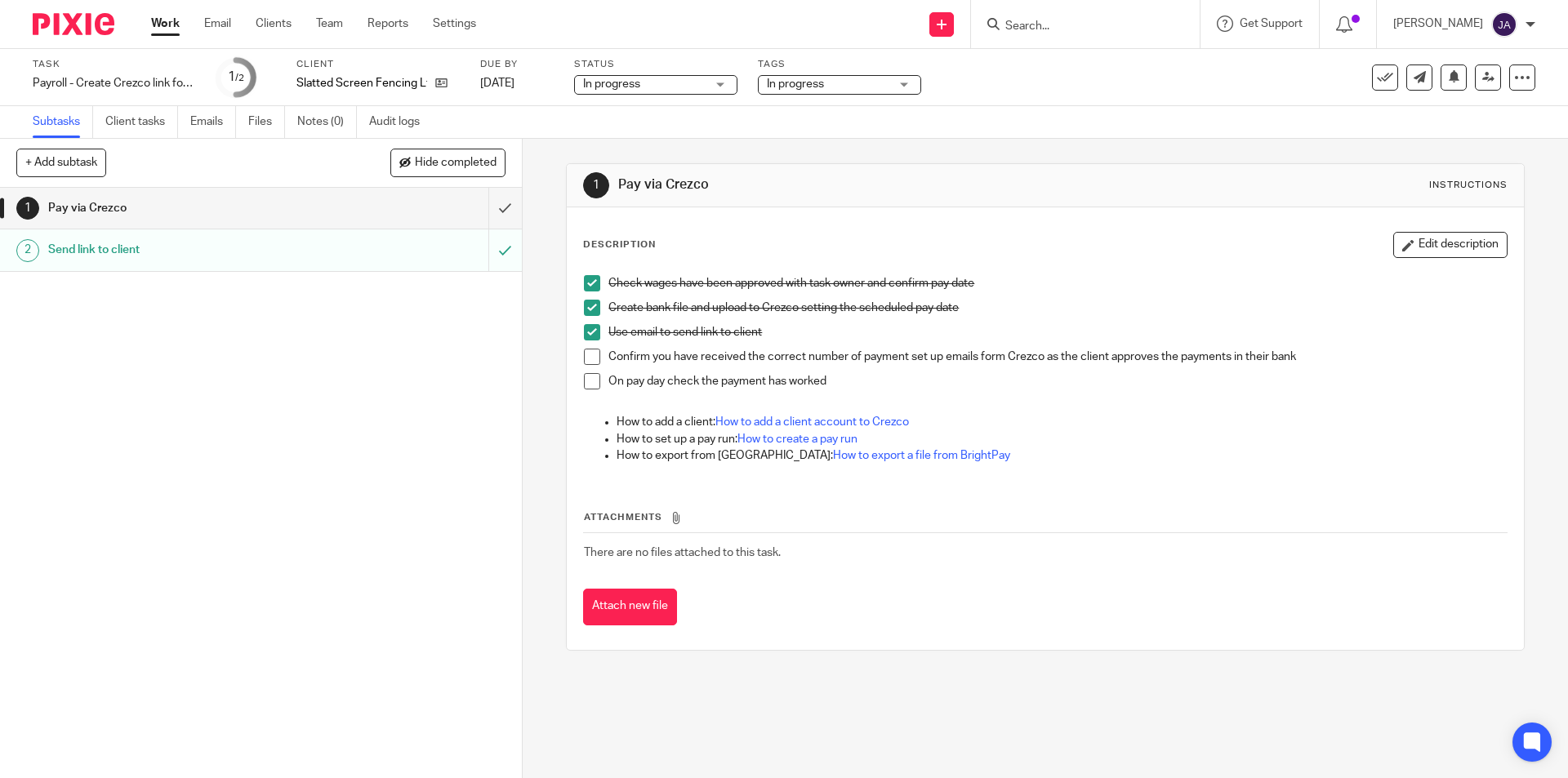
click at [166, 21] on link "Work" at bounding box center [165, 24] width 29 height 16
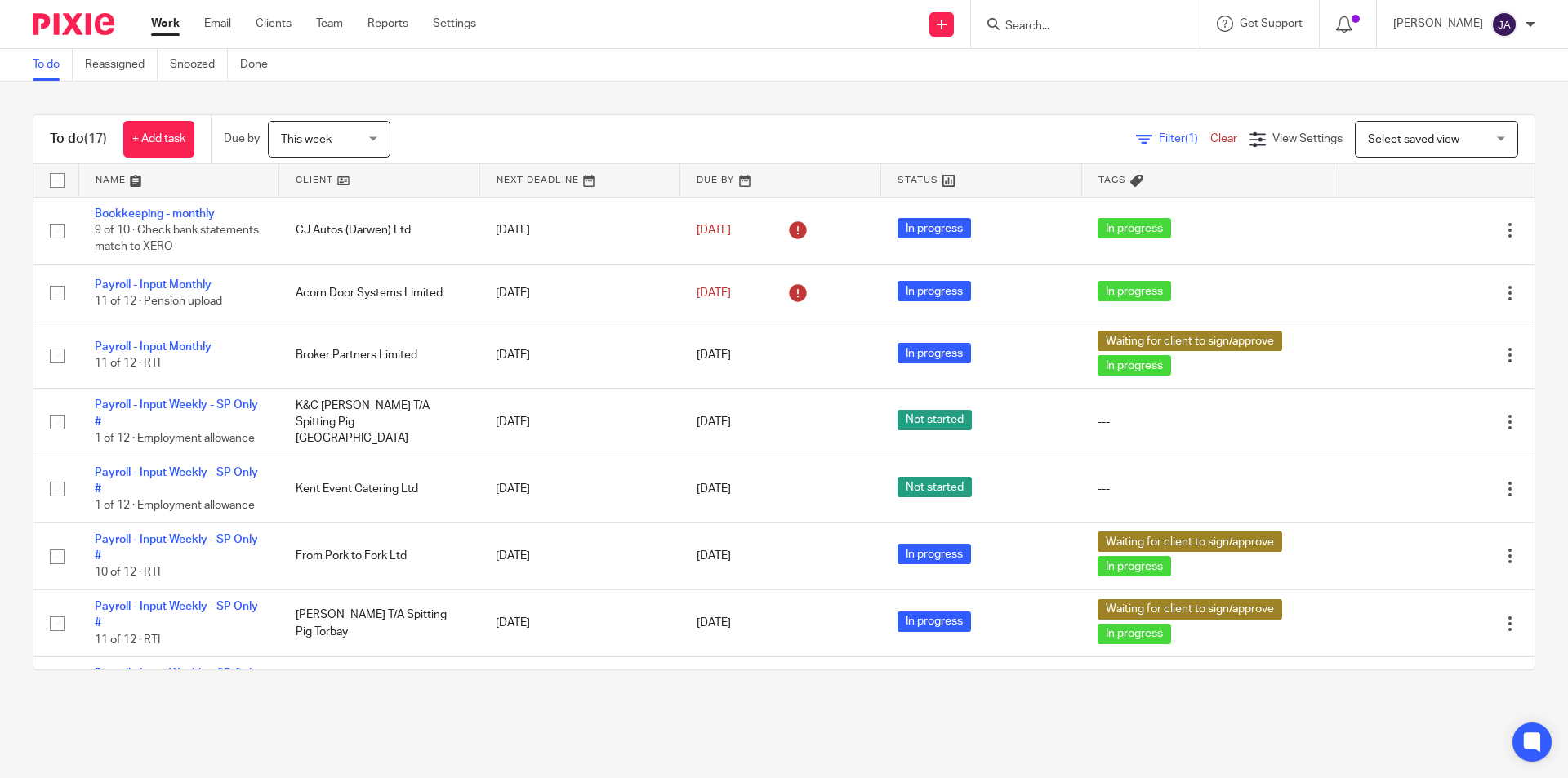
click at [312, 180] on link at bounding box center [380, 180] width 200 height 33
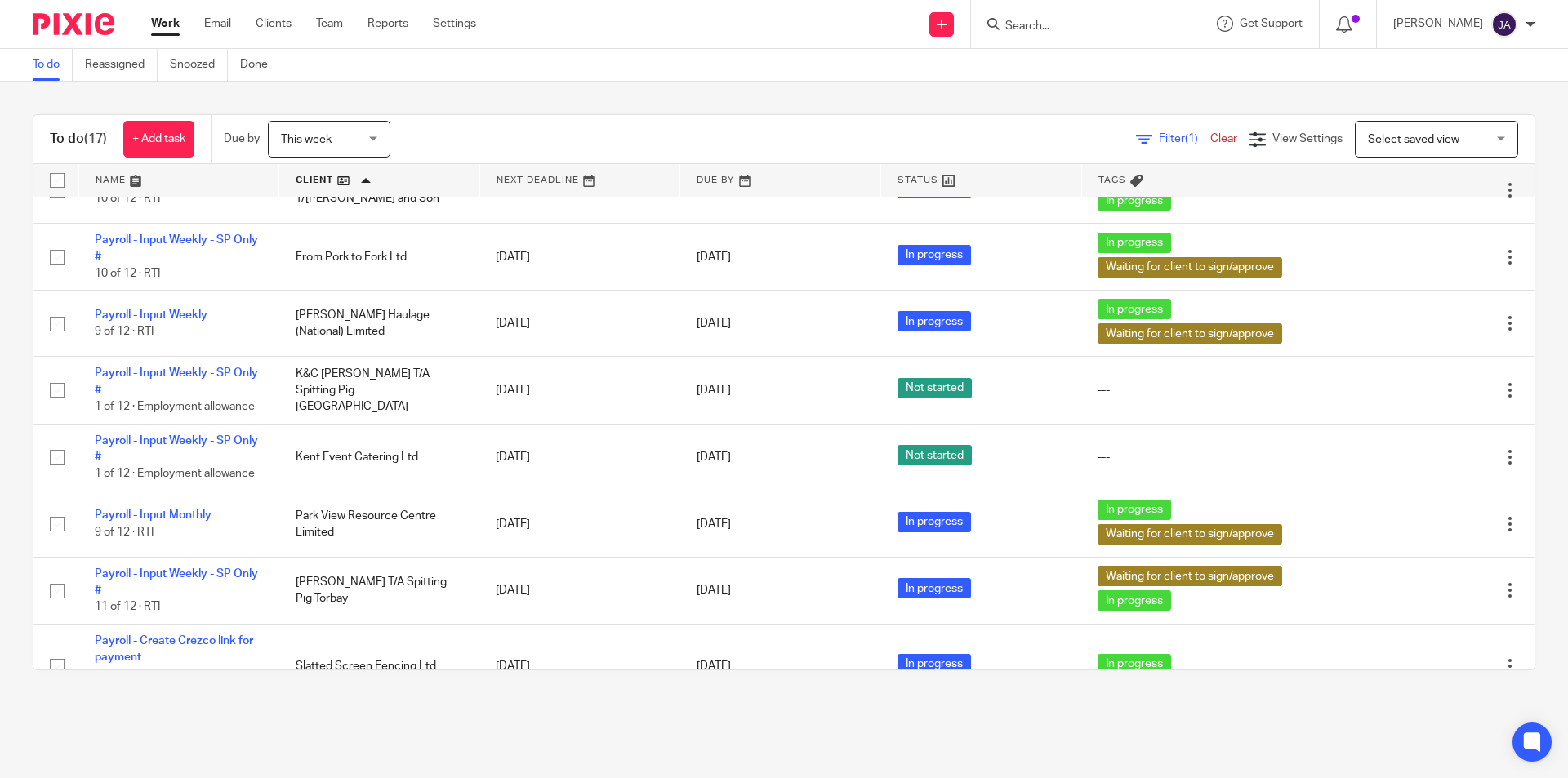
scroll to position [644, 0]
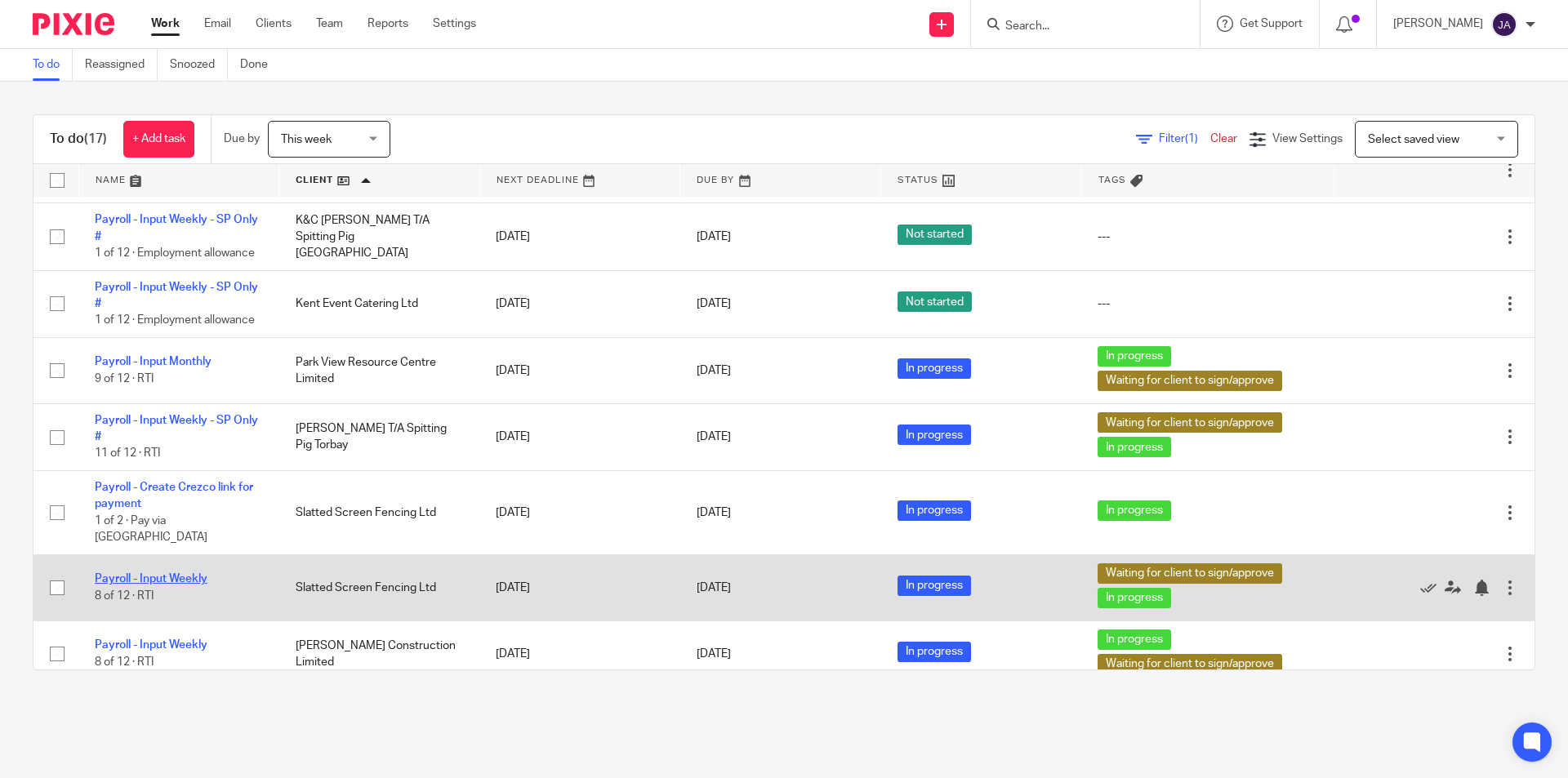
click at [194, 573] on link "Payroll - Input Weekly" at bounding box center [151, 579] width 112 height 11
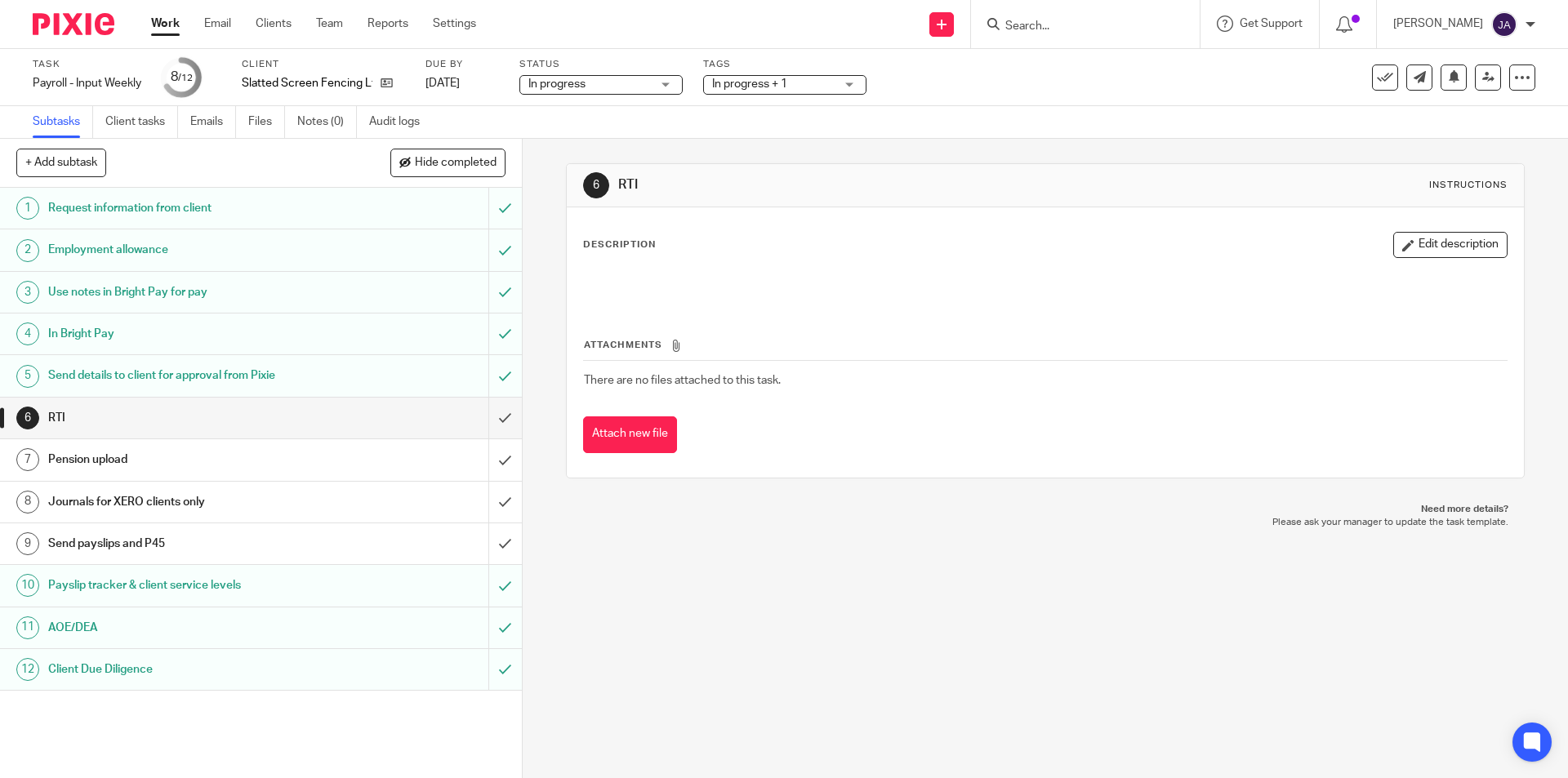
click at [768, 84] on span "In progress + 1" at bounding box center [750, 84] width 75 height 11
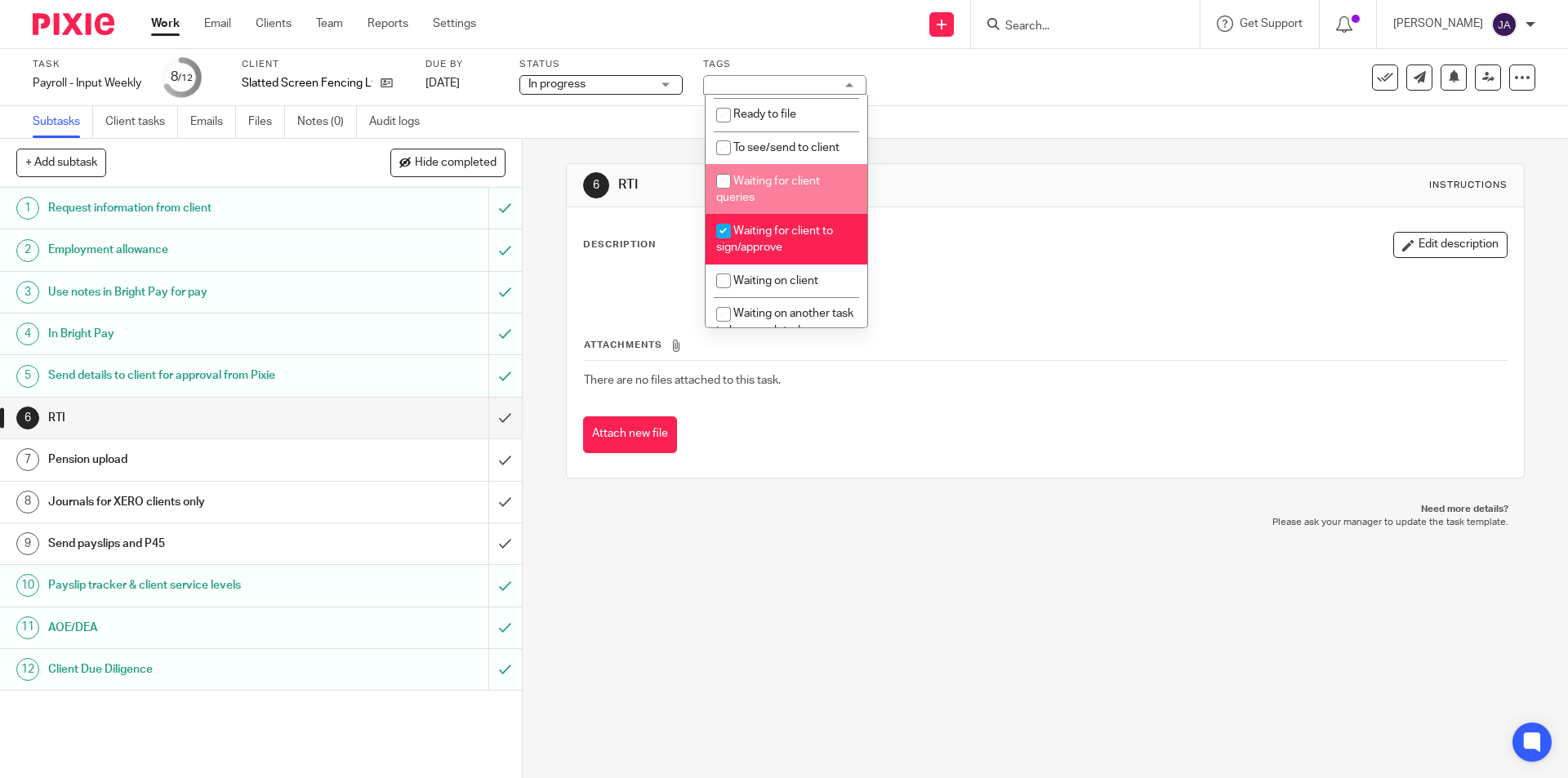
scroll to position [326, 0]
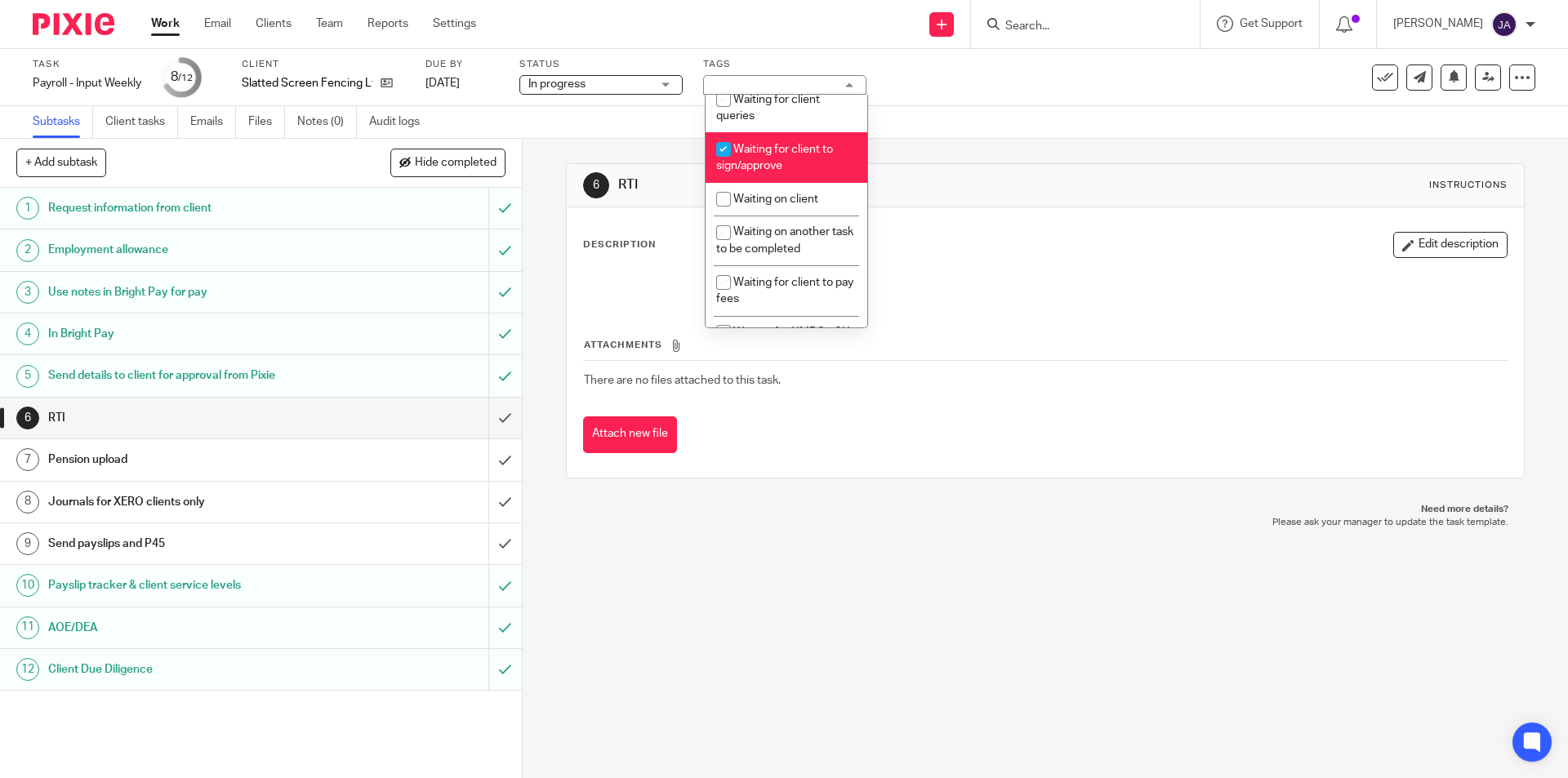
click at [744, 167] on span "Waiting for client to sign/approve" at bounding box center [774, 157] width 116 height 29
checkbox input "false"
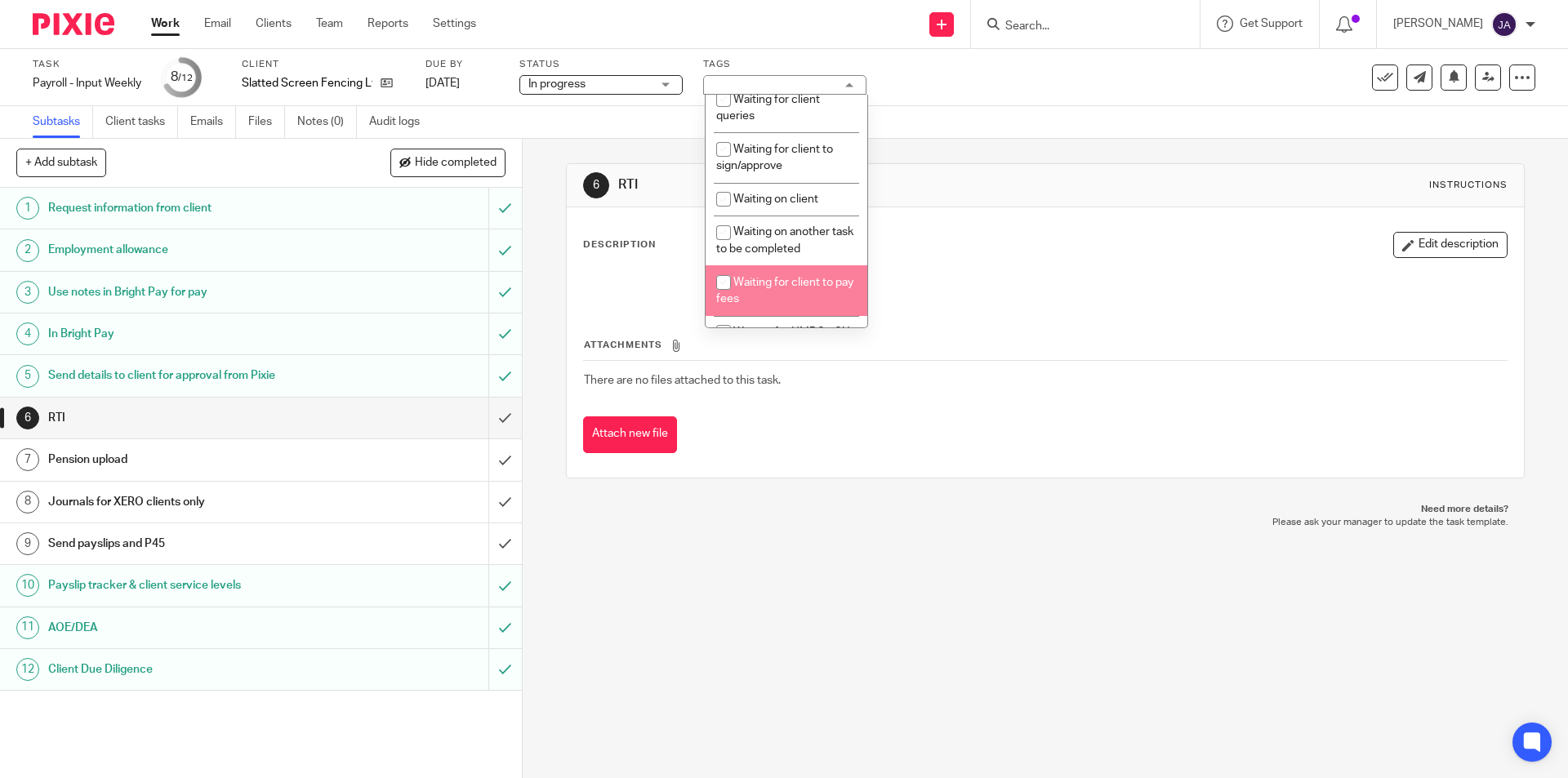
click at [645, 719] on div "6 RTI Instructions Description Edit description Attachments There are no files …" at bounding box center [1045, 458] width 1046 height 639
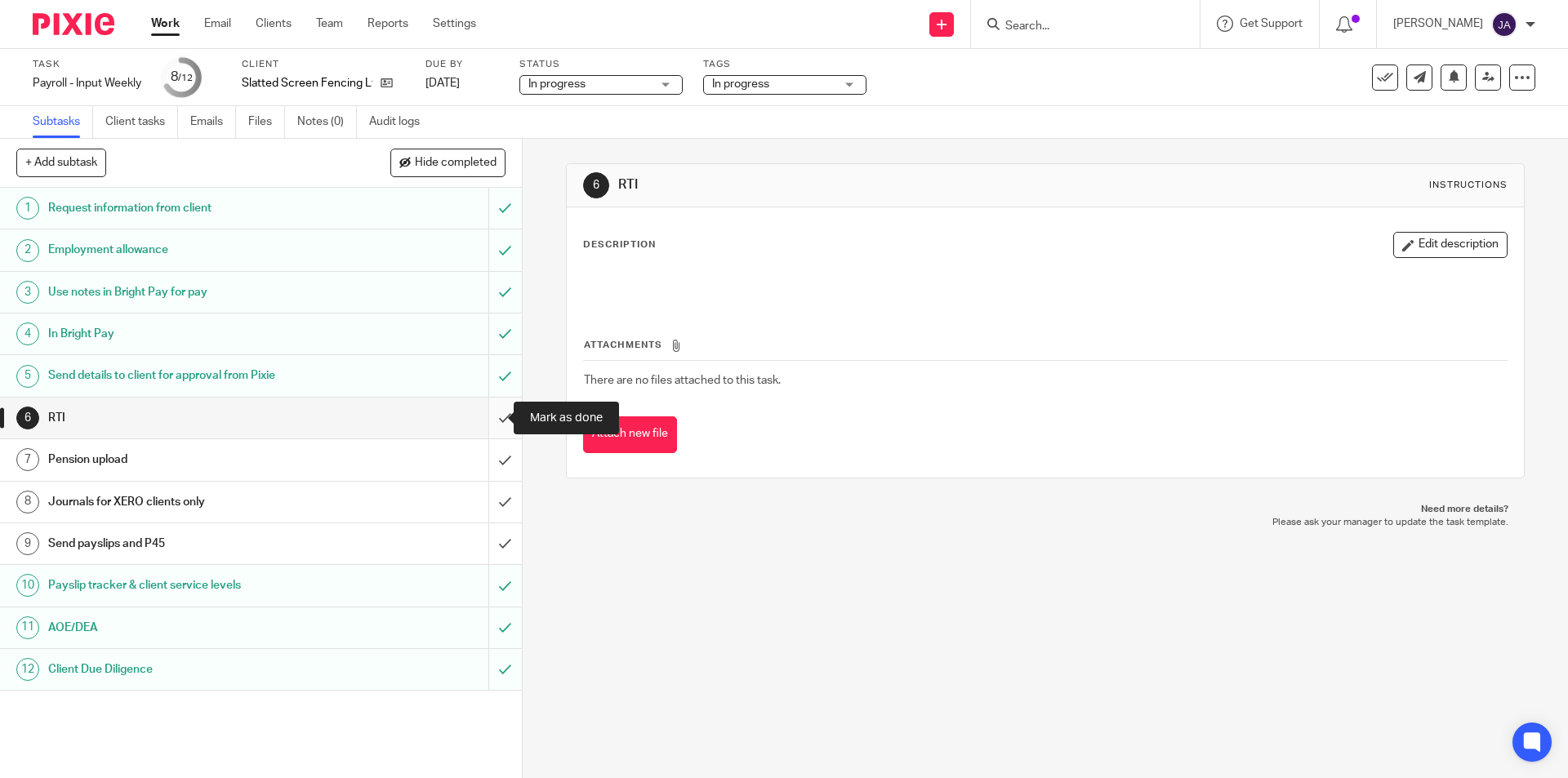
click at [495, 425] on input "submit" at bounding box center [261, 418] width 522 height 41
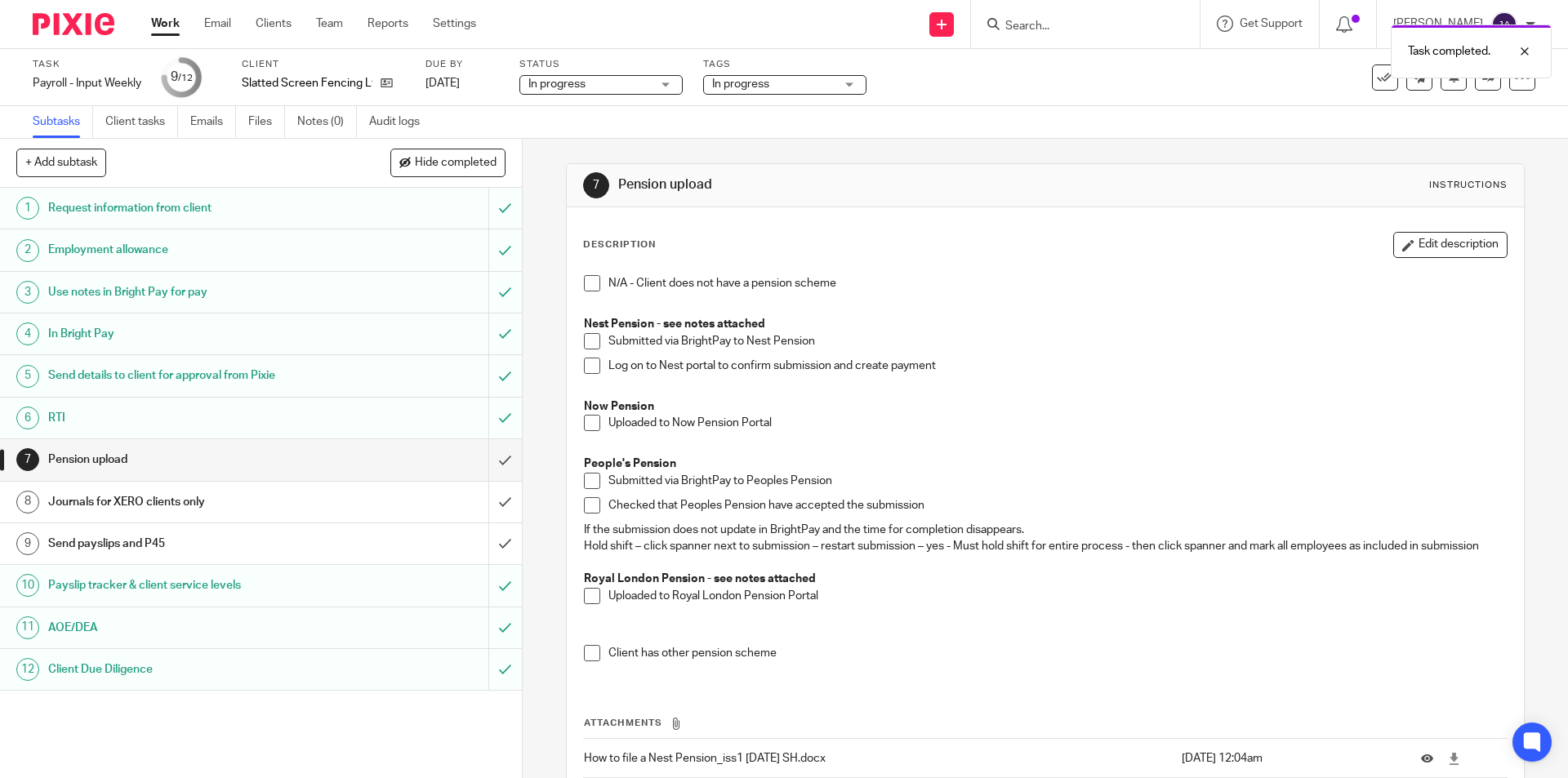
click at [214, 501] on h1 "Journals for XERO clients only" at bounding box center [189, 502] width 283 height 25
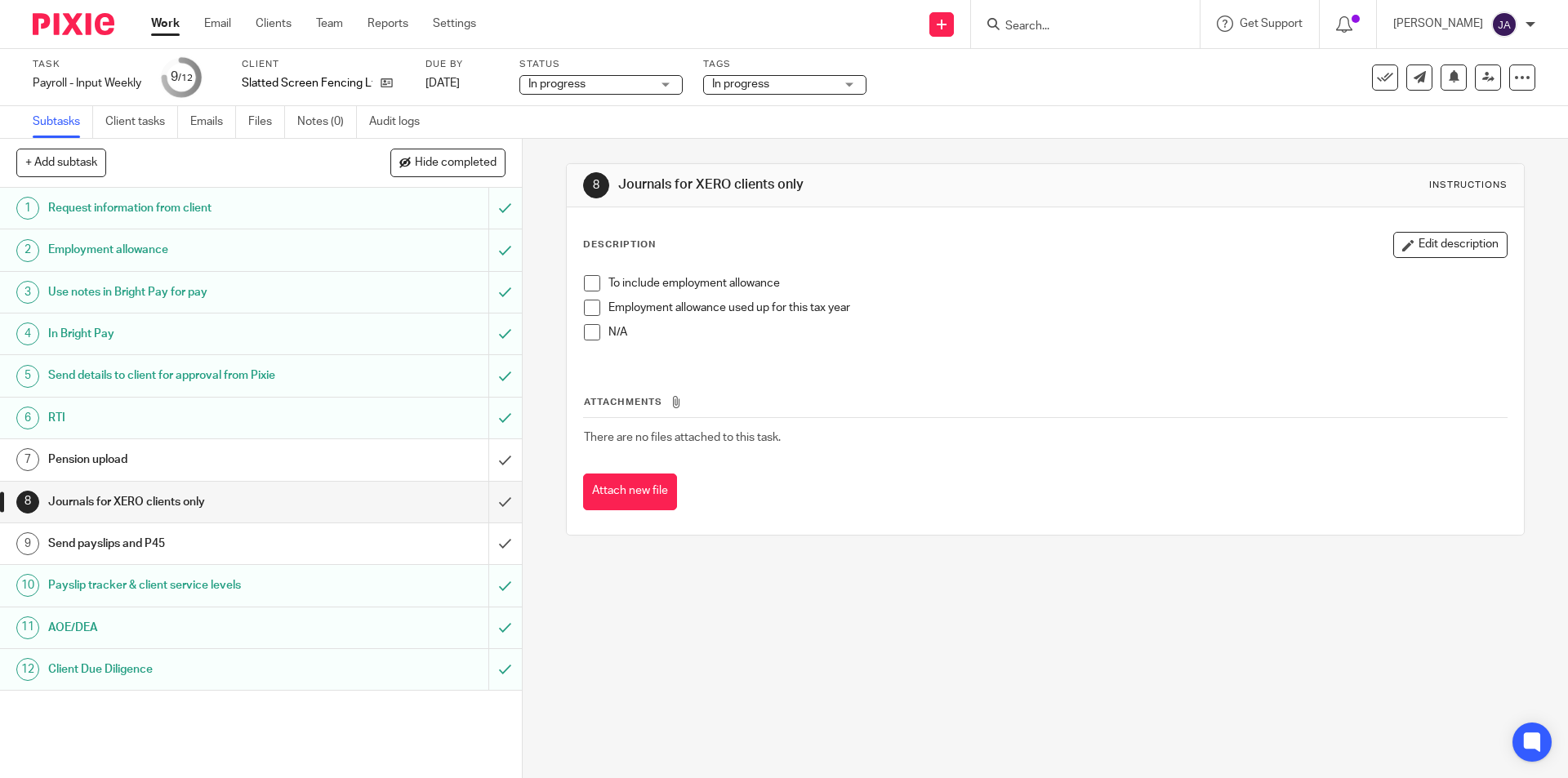
click at [584, 280] on span at bounding box center [592, 284] width 16 height 16
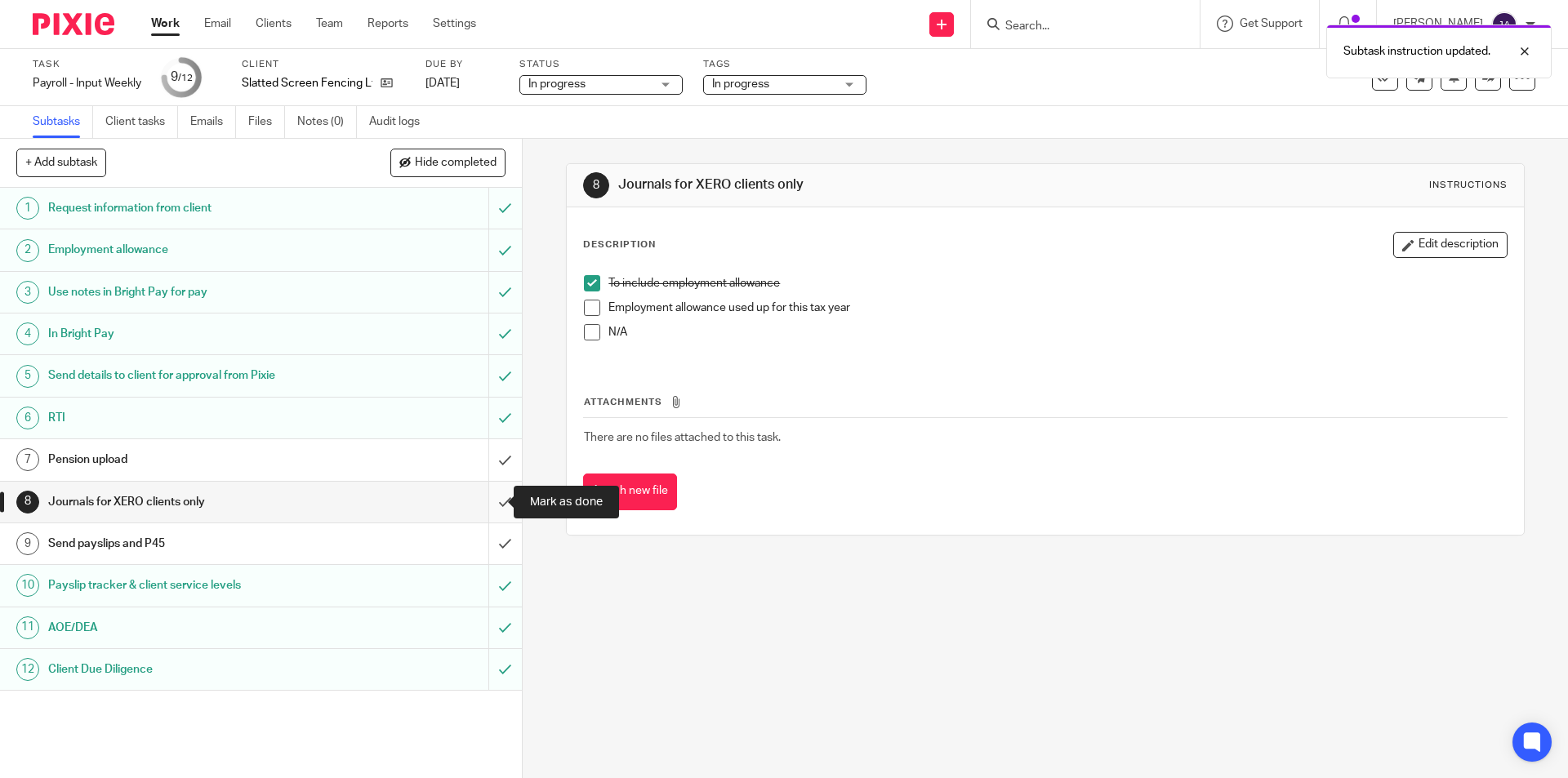
click at [486, 497] on input "submit" at bounding box center [261, 503] width 522 height 41
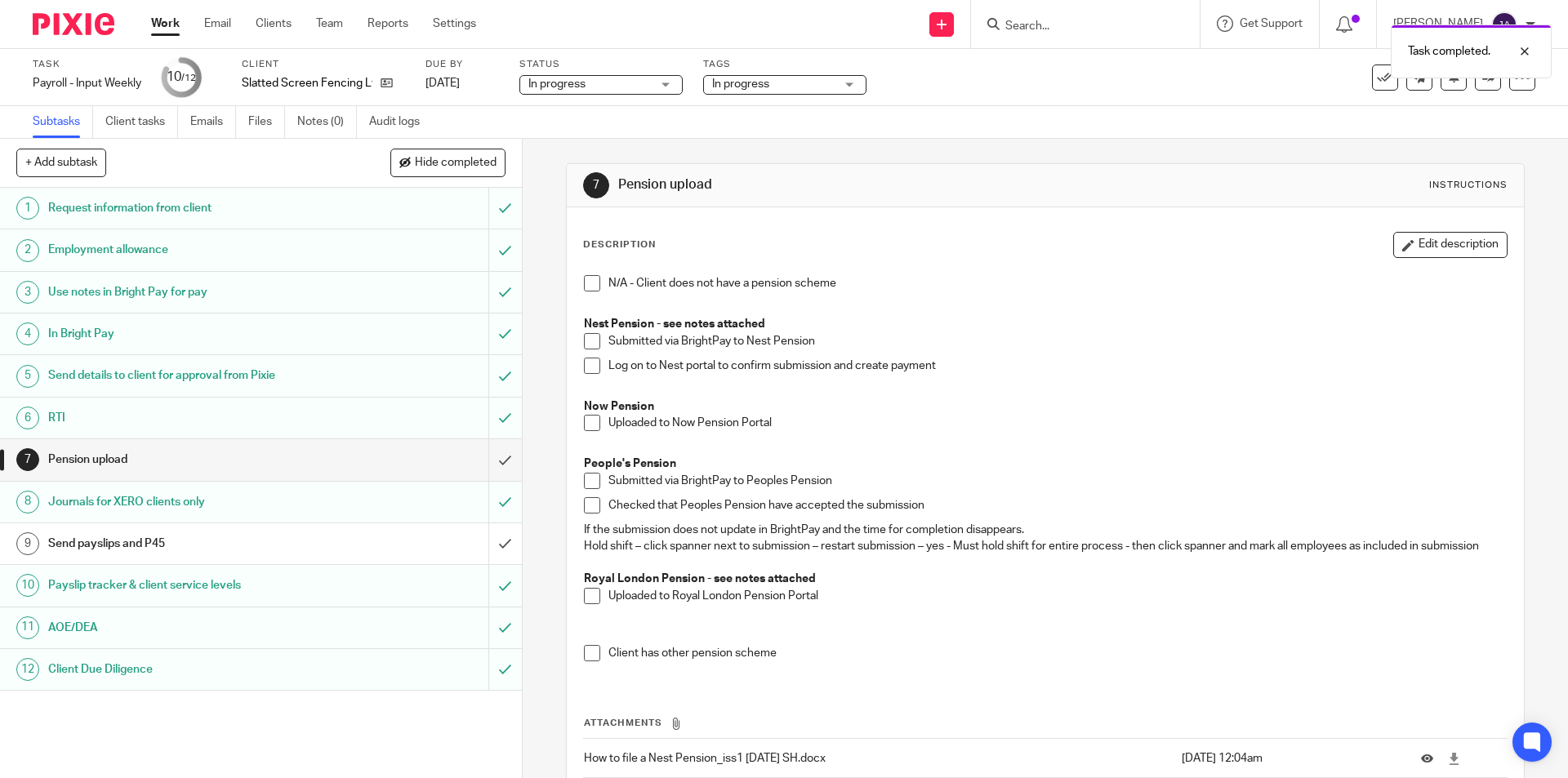
click at [157, 25] on link "Work" at bounding box center [165, 24] width 29 height 16
click at [176, 21] on link "Work" at bounding box center [165, 24] width 29 height 16
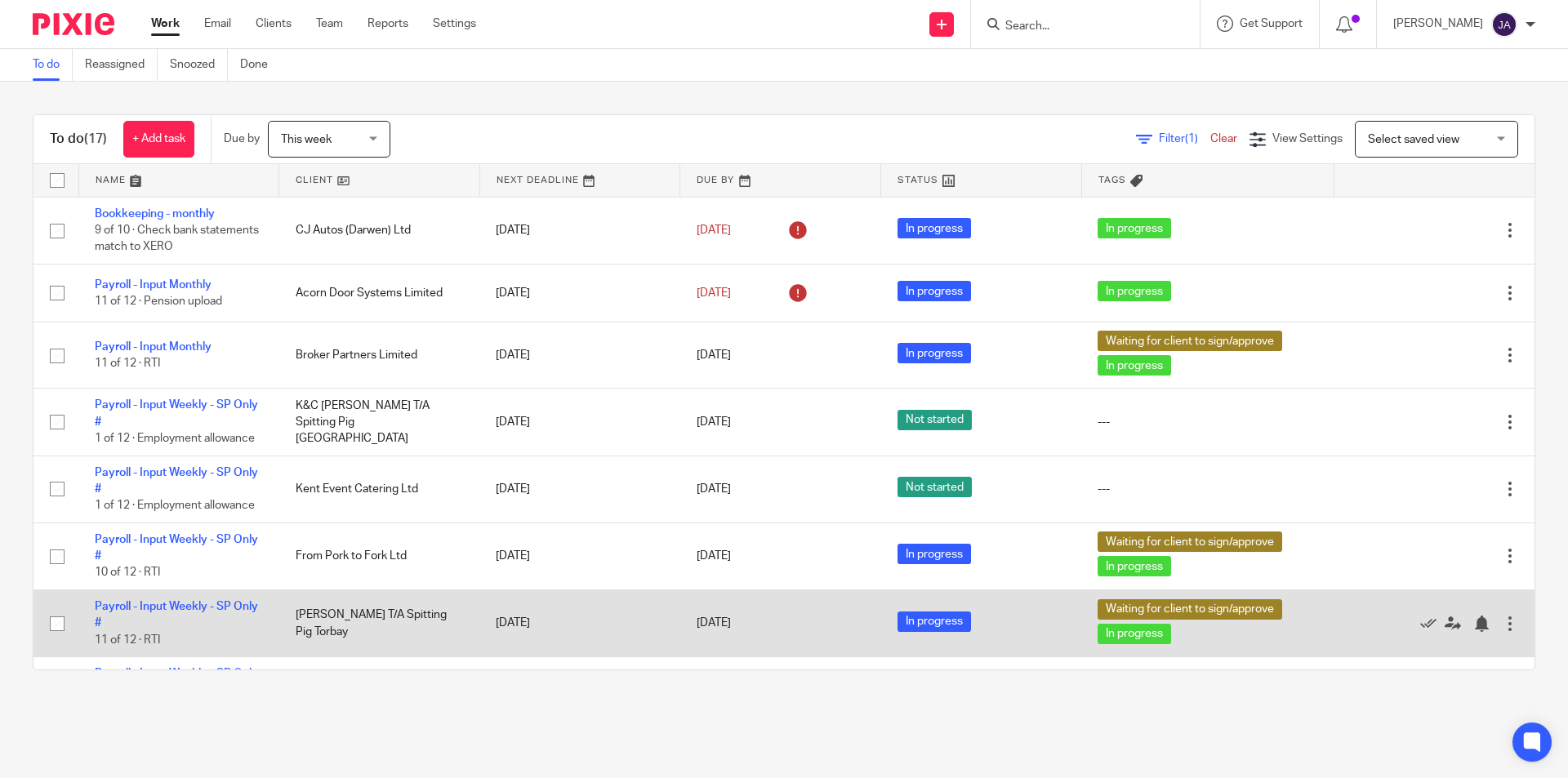
scroll to position [163, 0]
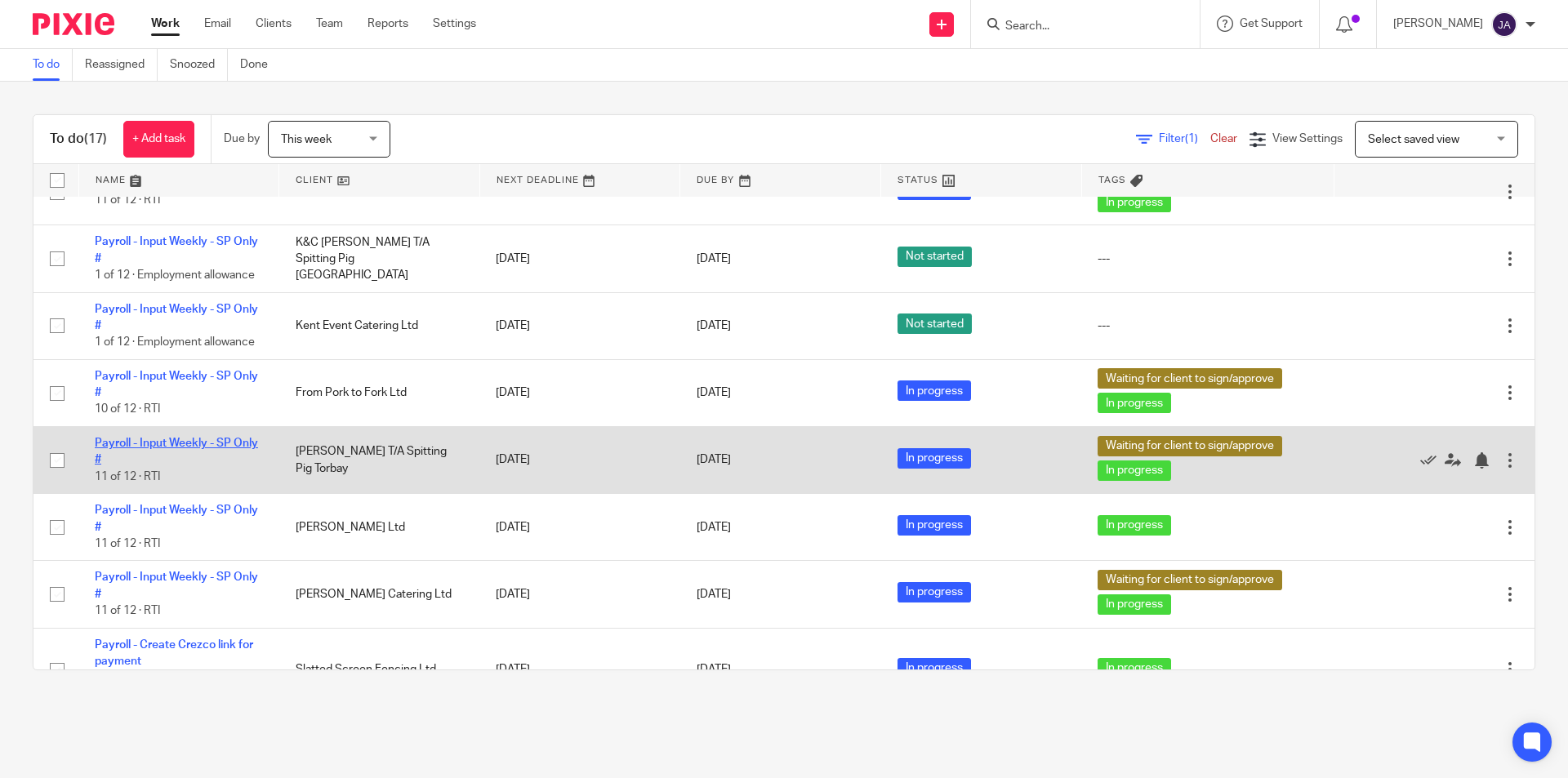
click at [159, 439] on link "Payroll - Input Weekly - SP Only #" at bounding box center [176, 452] width 163 height 28
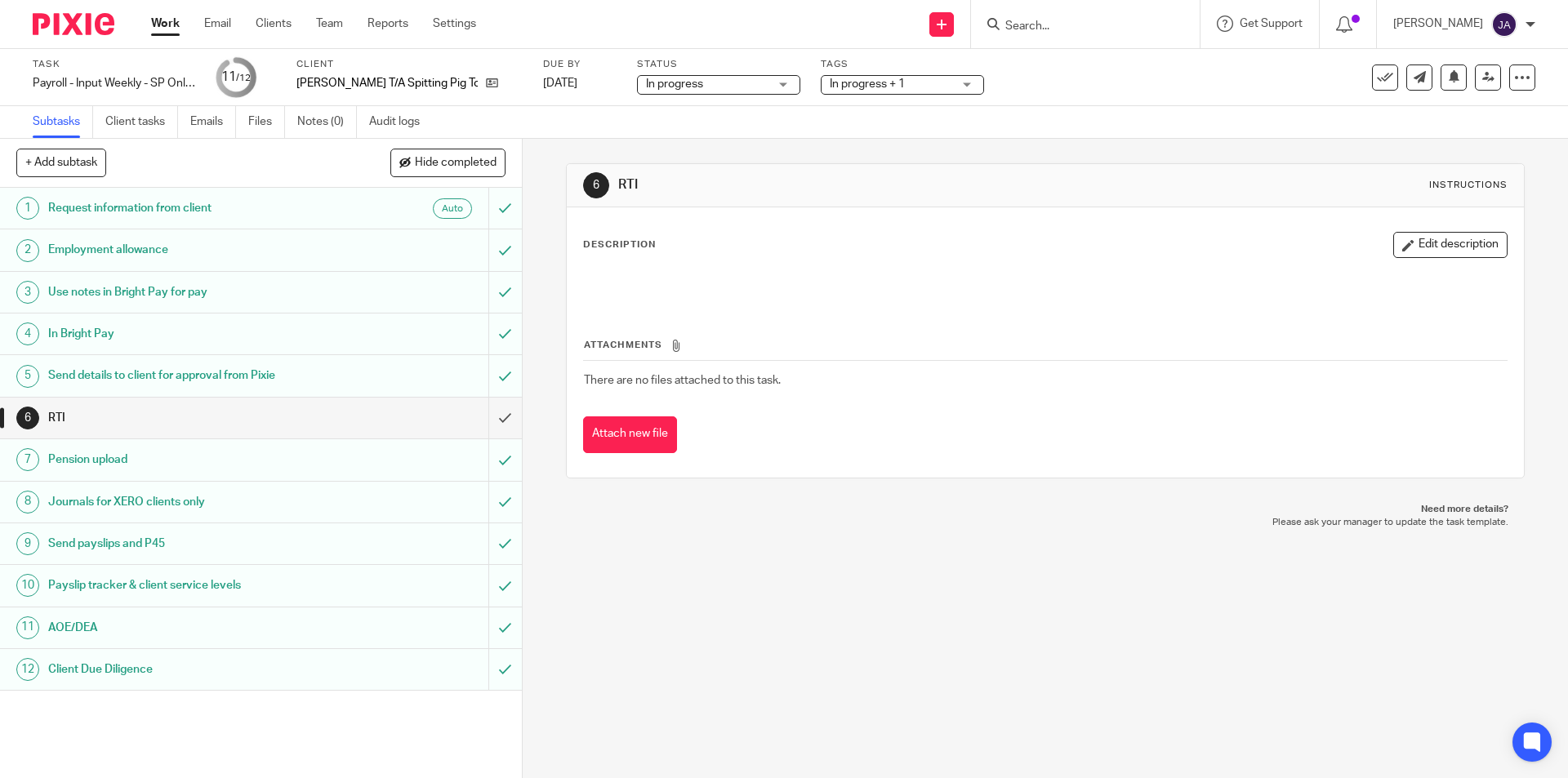
click at [926, 86] on span "In progress + 1" at bounding box center [891, 84] width 122 height 17
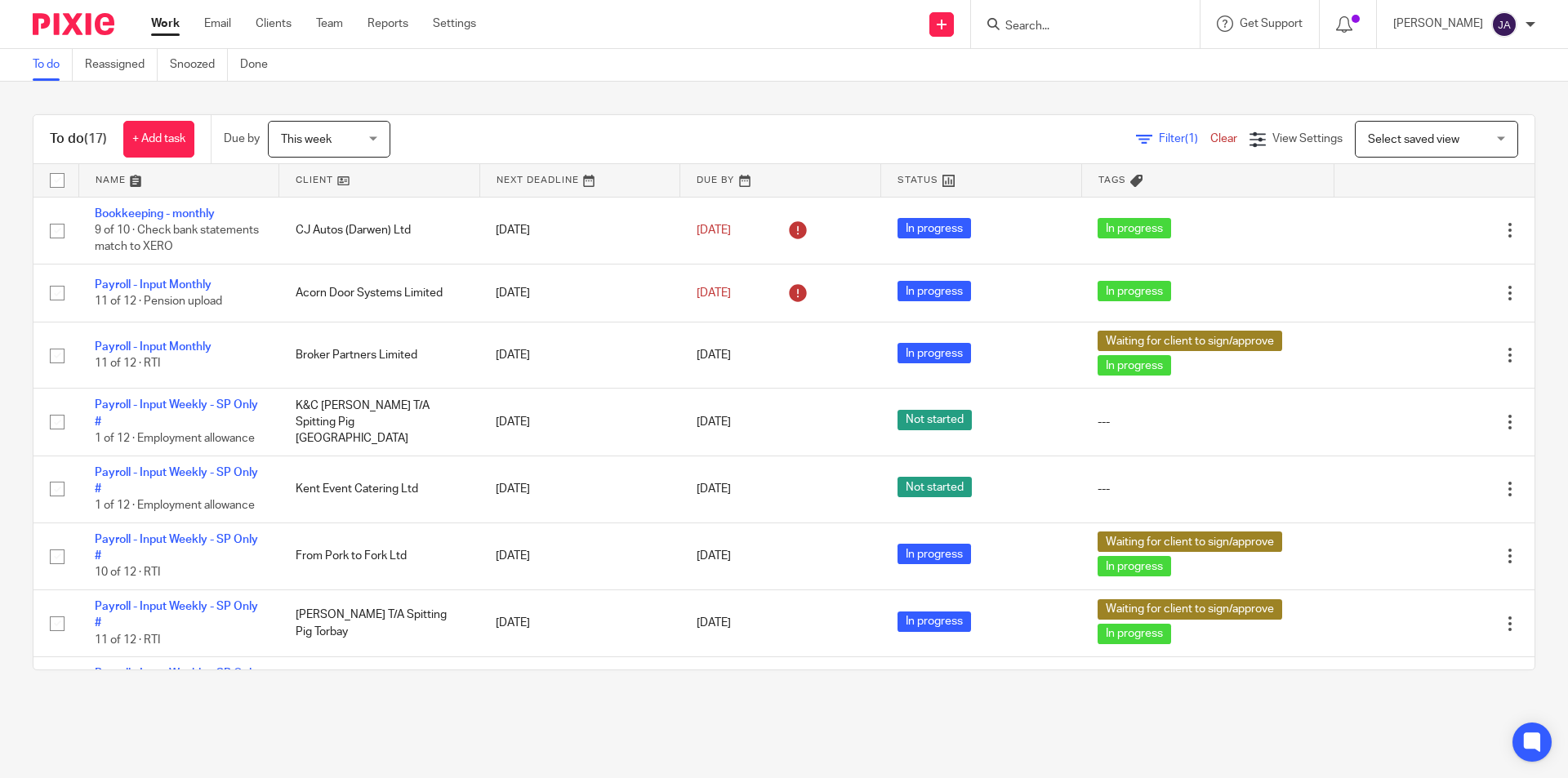
click at [1083, 18] on form at bounding box center [1091, 24] width 174 height 20
click at [1076, 20] on input "Search" at bounding box center [1077, 27] width 147 height 15
type input "enviro"
click button "submit" at bounding box center [0, 0] width 0 height 0
click at [1068, 67] on link at bounding box center [1127, 71] width 253 height 38
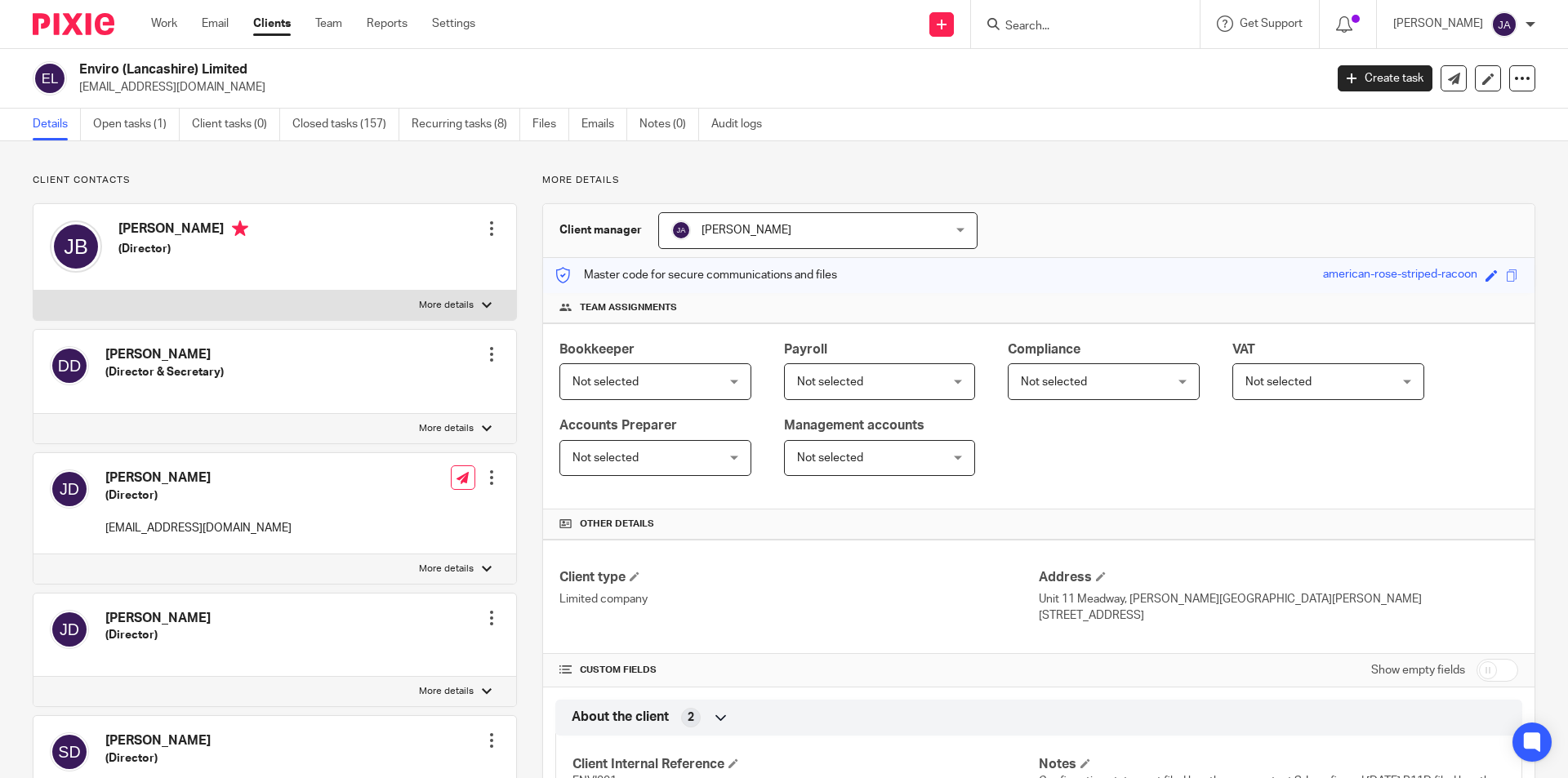
click at [423, 297] on label "More details" at bounding box center [275, 306] width 483 height 30
click at [34, 291] on input "More details" at bounding box center [33, 290] width 1 height 1
checkbox input "true"
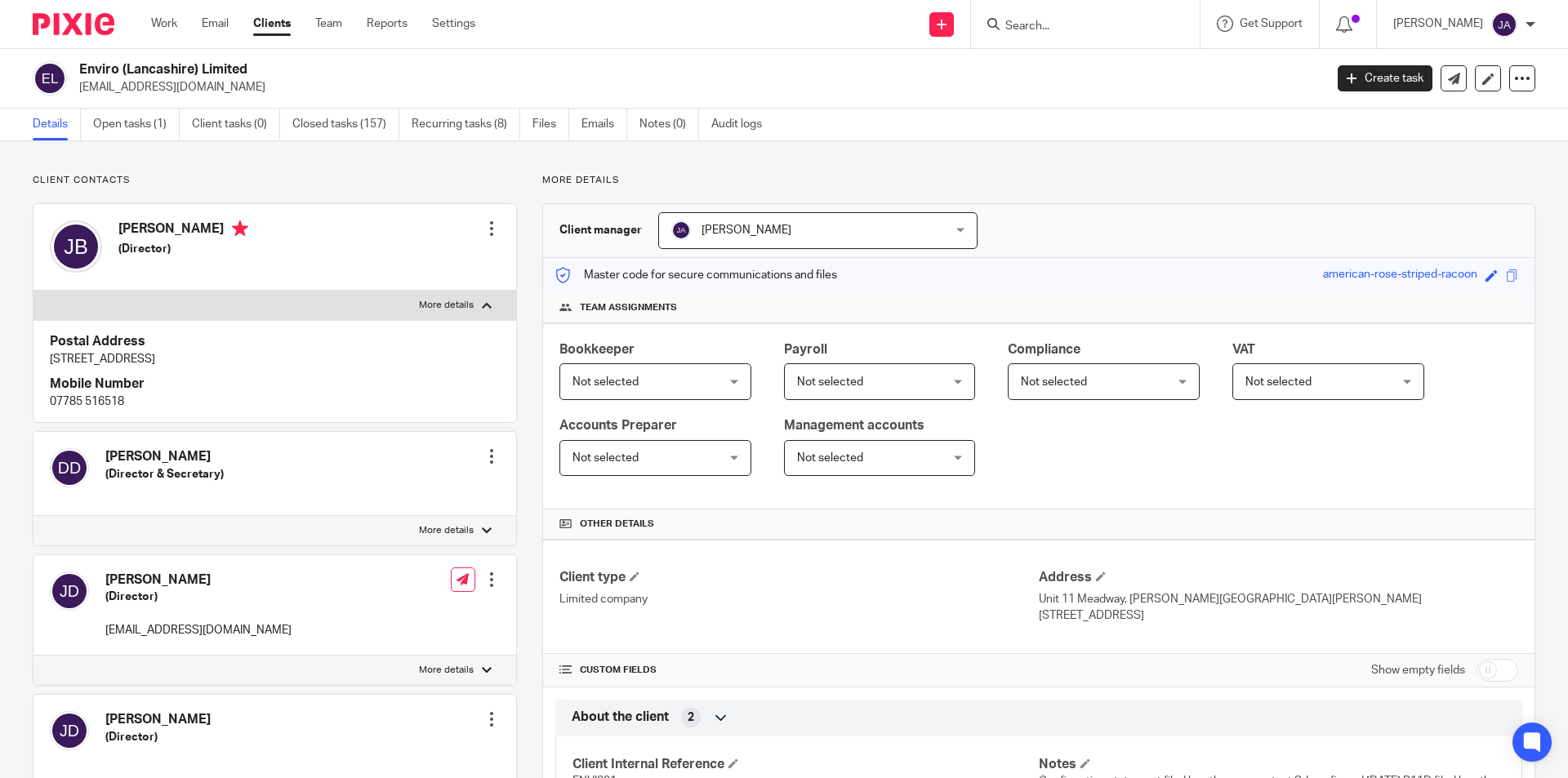
click at [477, 665] on label "More details" at bounding box center [275, 671] width 483 height 30
click at [34, 656] on input "More details" at bounding box center [33, 655] width 1 height 1
checkbox input "true"
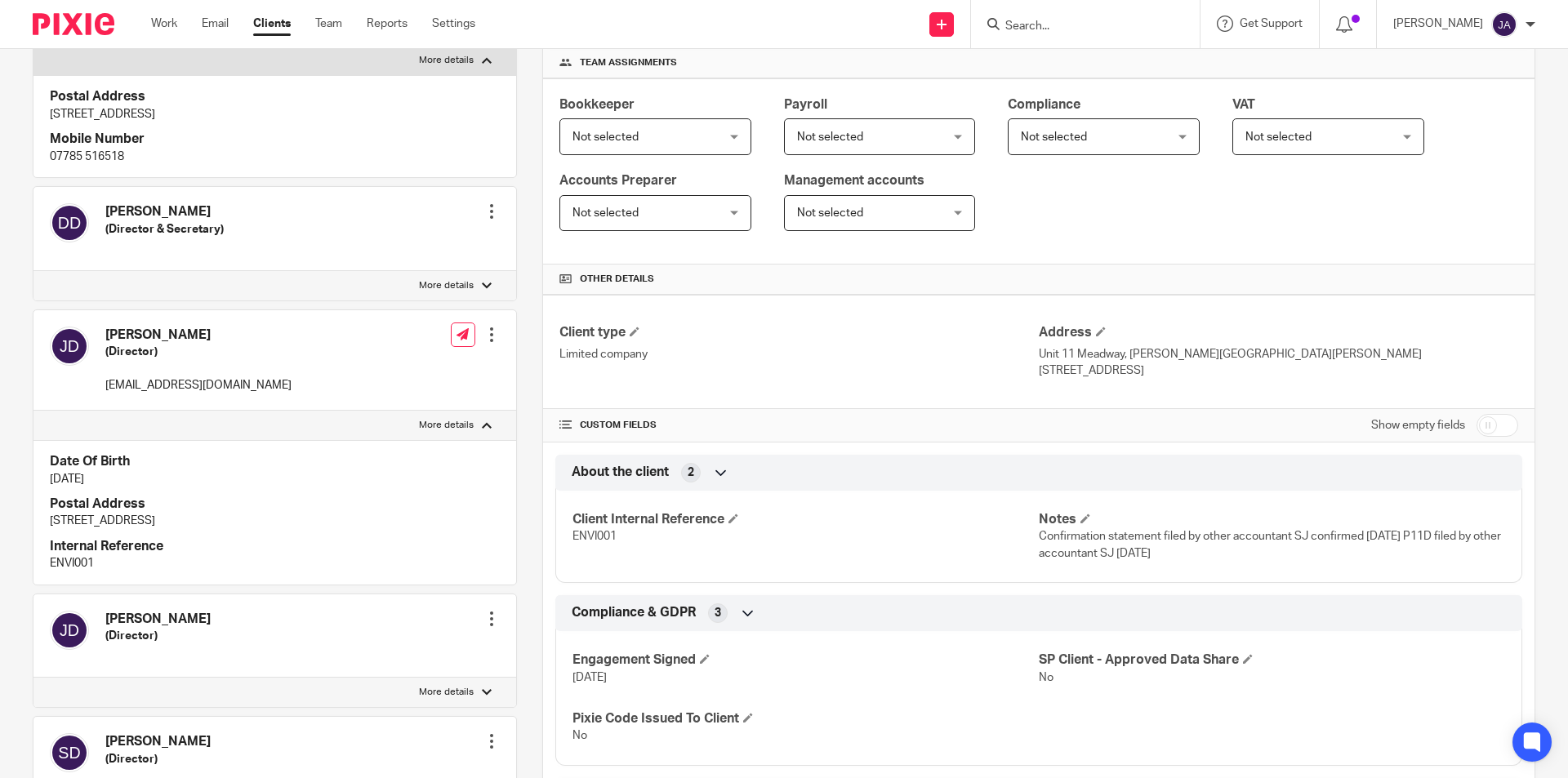
scroll to position [408, 0]
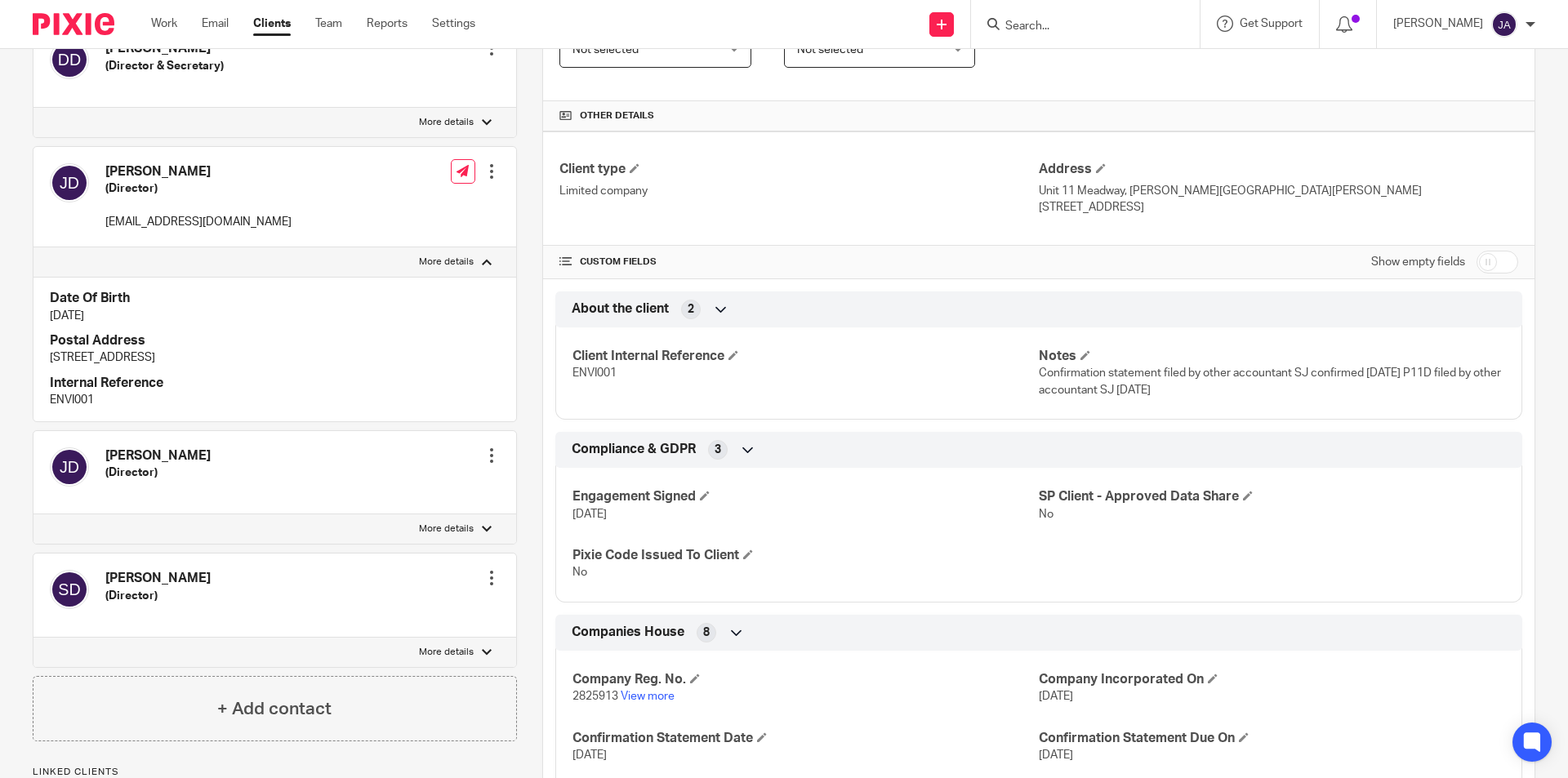
click at [482, 525] on div at bounding box center [487, 529] width 10 height 10
click at [34, 514] on input "More details" at bounding box center [33, 513] width 1 height 1
checkbox input "true"
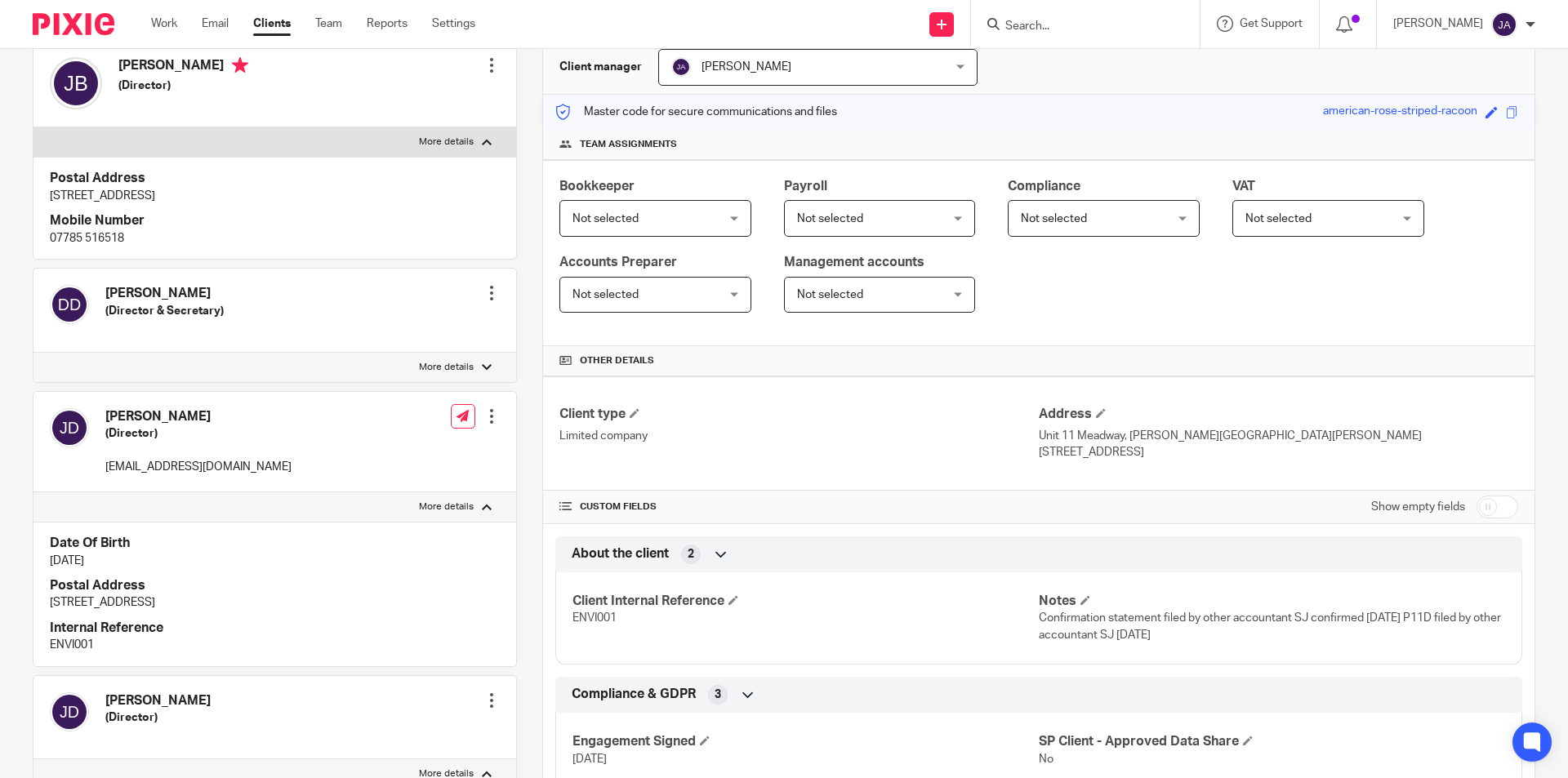
scroll to position [0, 0]
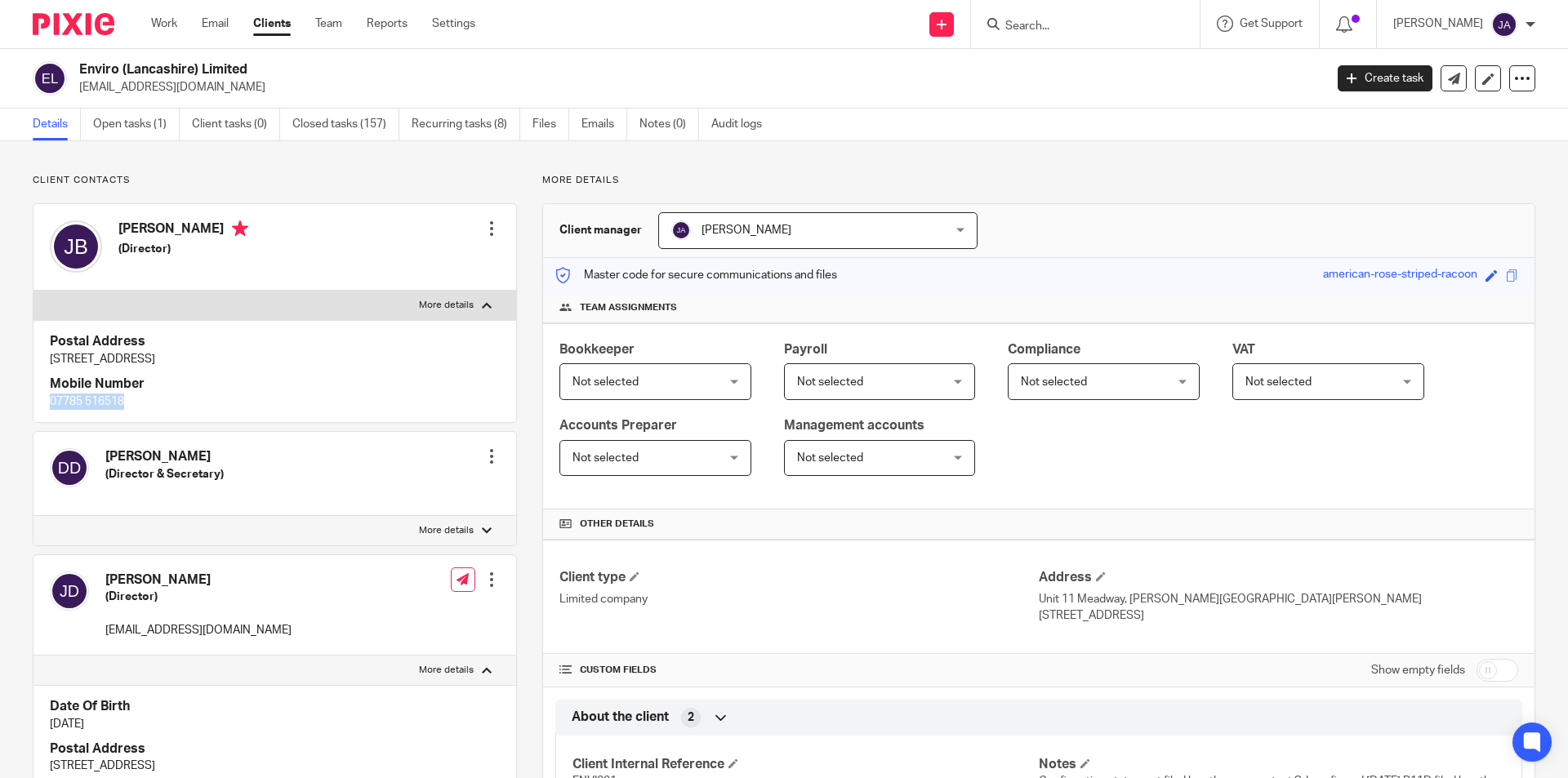
drag, startPoint x: 134, startPoint y: 407, endPoint x: 37, endPoint y: 402, distance: 97.1
click at [37, 402] on div "Postal Address [STREET_ADDRESS] Mobile Number [PHONE_NUMBER]" at bounding box center [275, 371] width 483 height 102
copy p "07785 516518"
